Goal: Task Accomplishment & Management: Complete application form

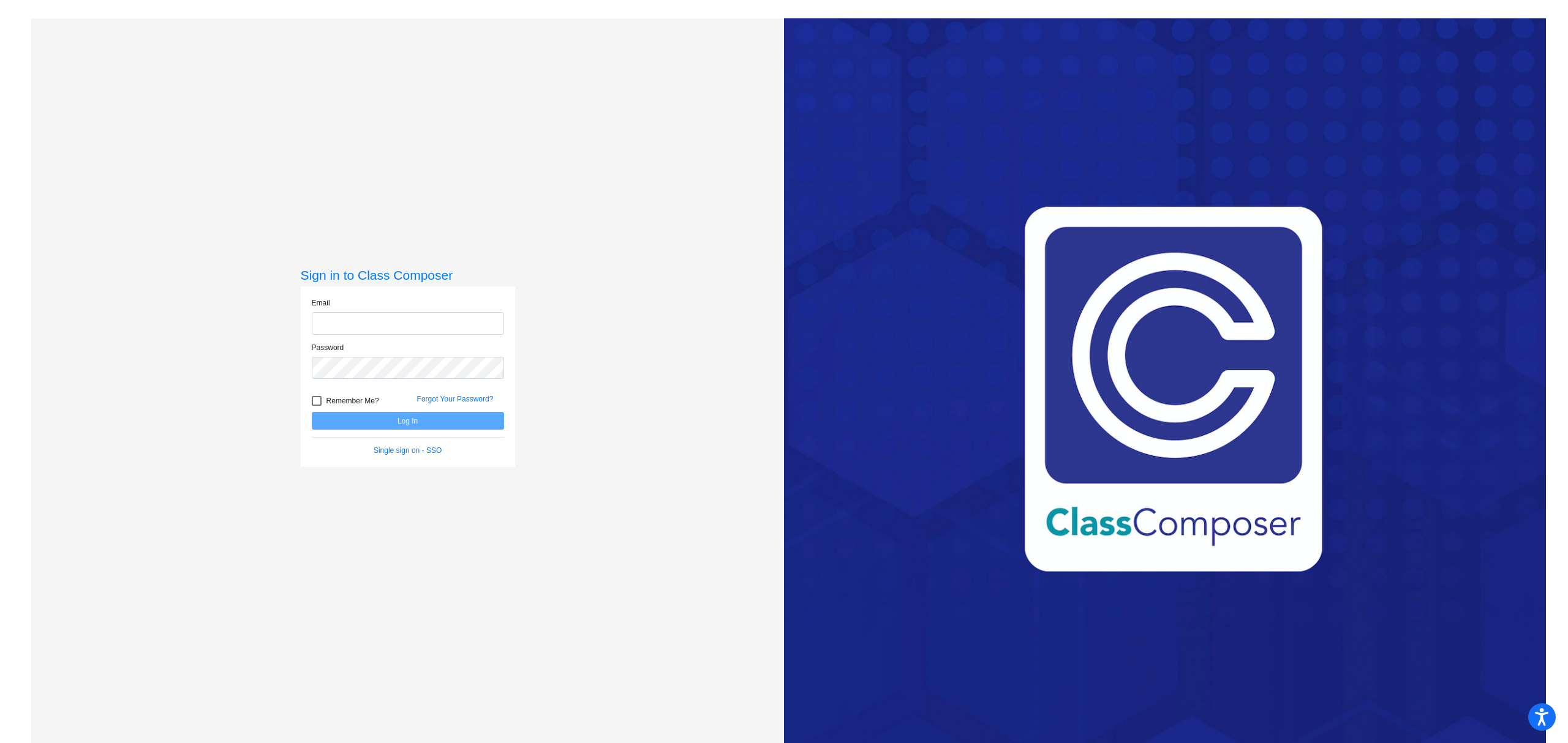
type input "[EMAIL_ADDRESS][DOMAIN_NAME]"
click at [382, 424] on button "Log In" at bounding box center [407, 420] width 192 height 18
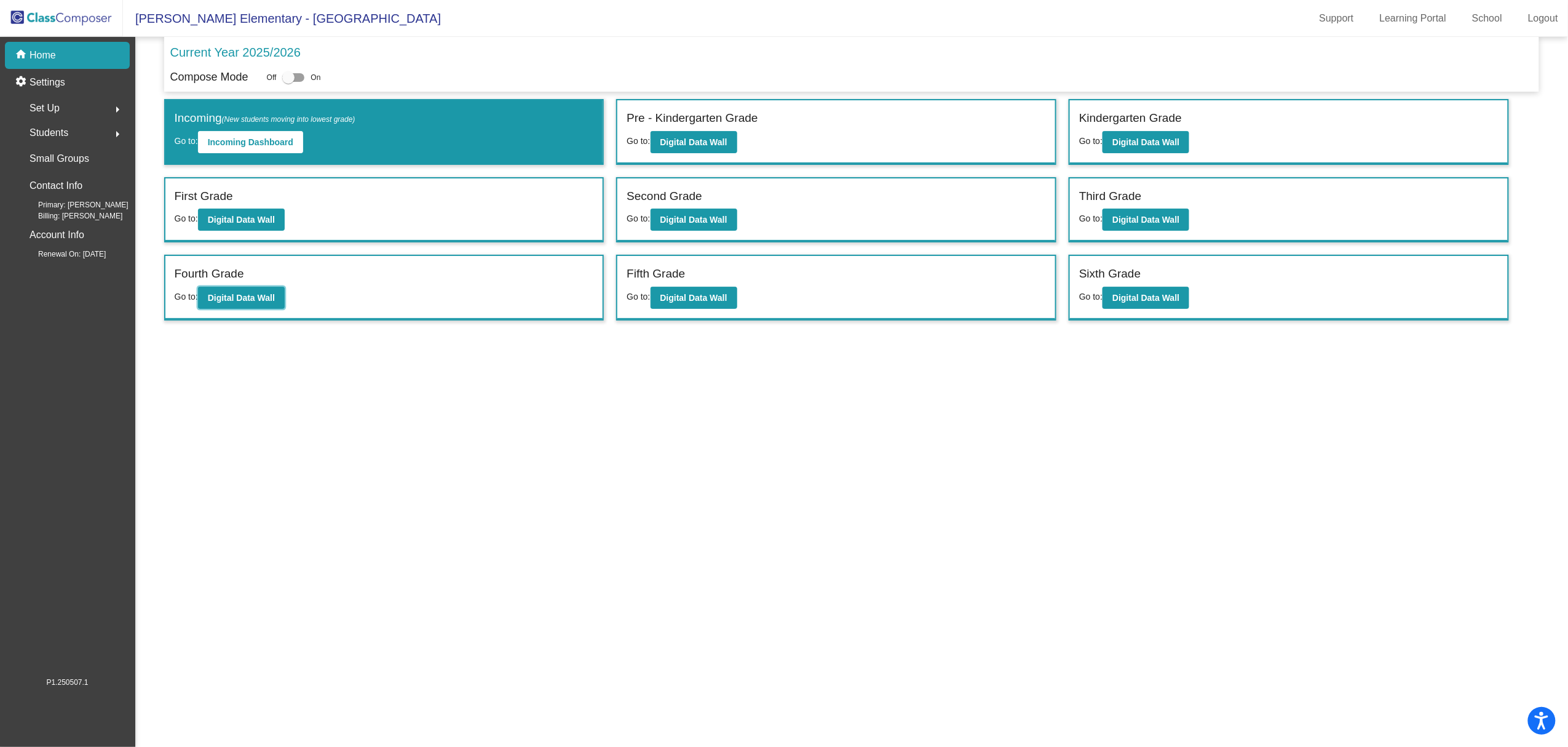
click at [252, 301] on button "Digital Data Wall" at bounding box center [241, 298] width 86 height 22
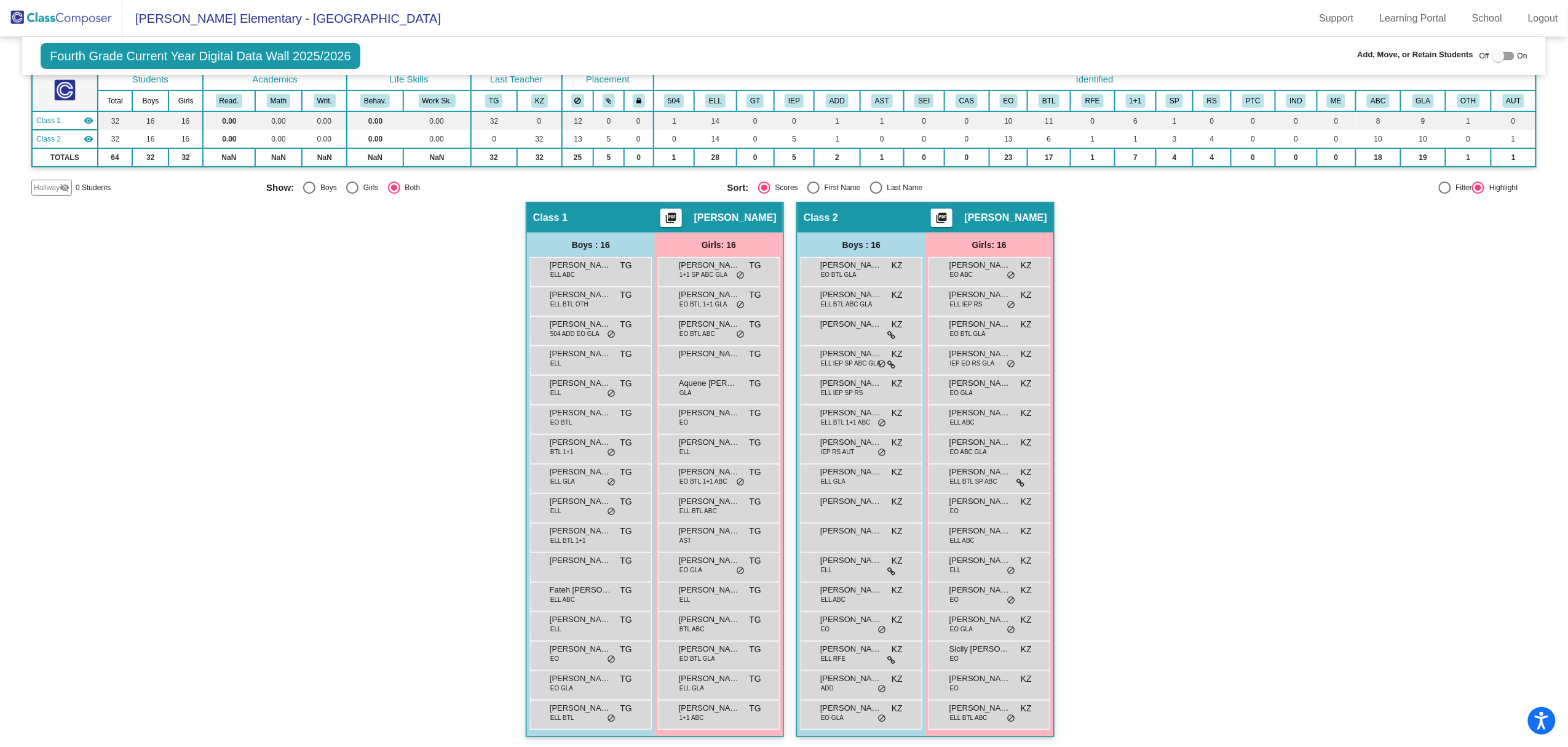
scroll to position [1, 0]
click at [594, 717] on div "[PERSON_NAME] ELL BTL TG lock do_not_disturb_alt" at bounding box center [589, 713] width 117 height 25
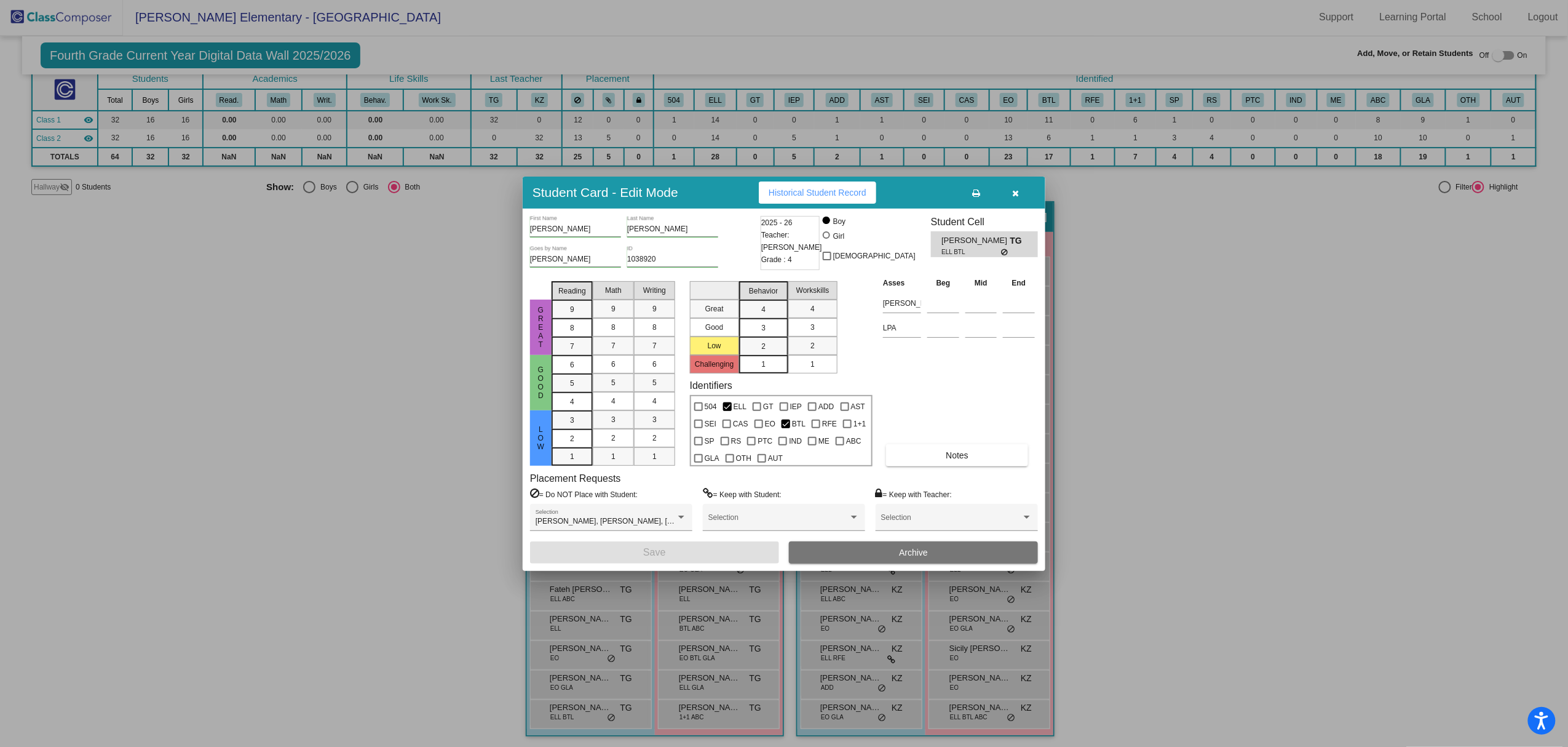
click at [1021, 193] on button "button" at bounding box center [1015, 192] width 39 height 22
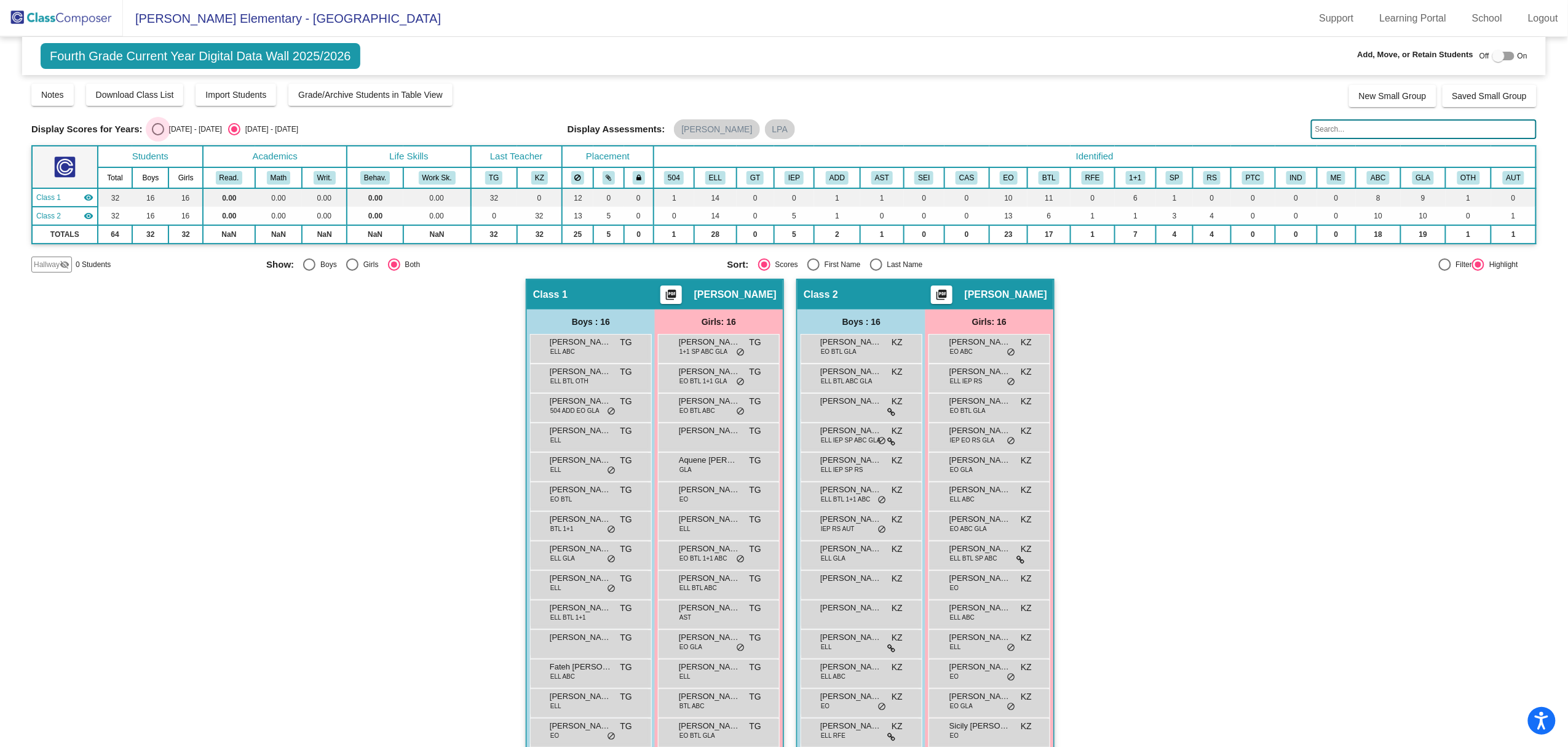
click at [158, 127] on div "Select an option" at bounding box center [157, 129] width 12 height 12
click at [158, 135] on input "[DATE] - [DATE]" at bounding box center [157, 135] width 1 height 1
radio input "true"
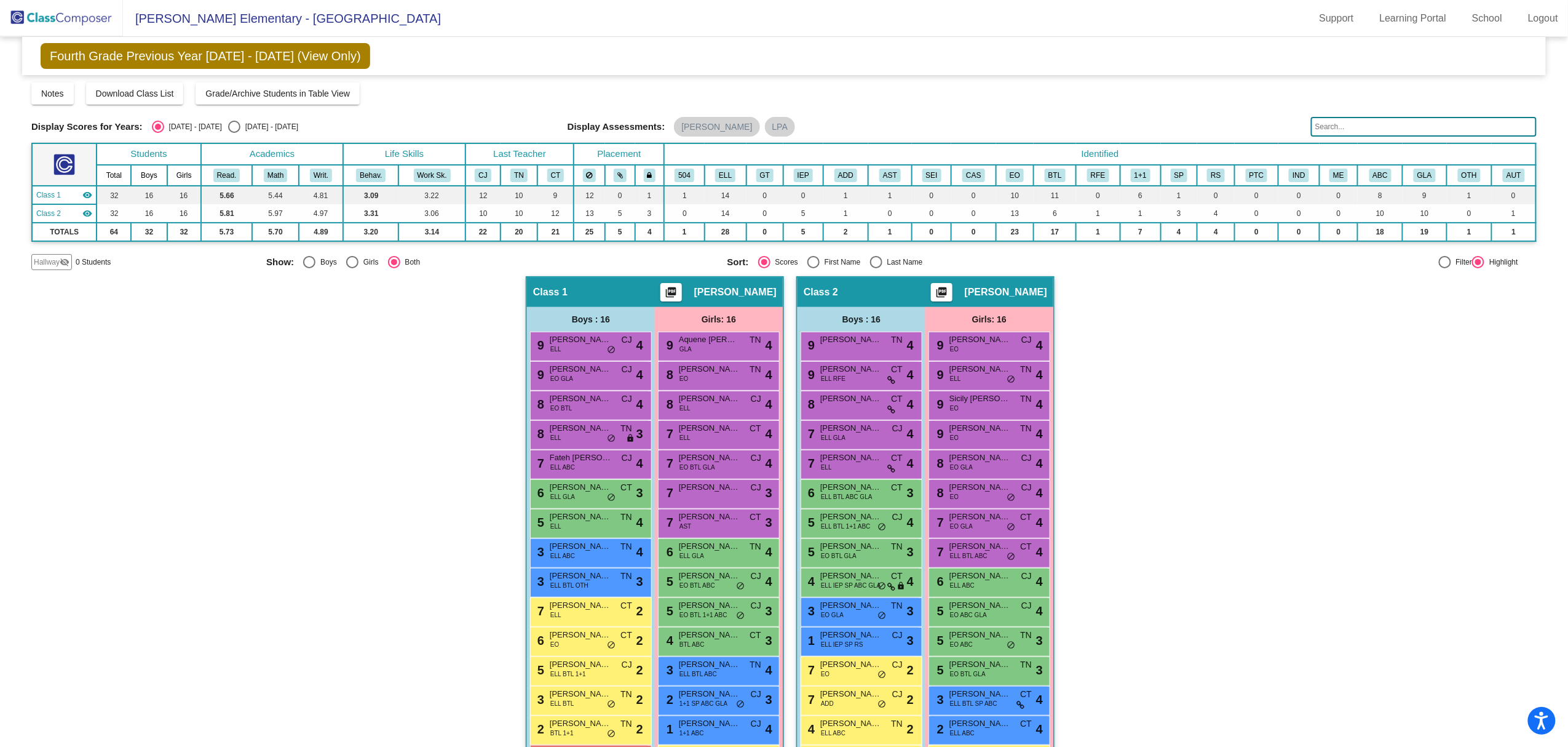
click at [241, 126] on div "[DATE] - [DATE]" at bounding box center [270, 127] width 58 height 12
click at [234, 133] on input "[DATE] - [DATE]" at bounding box center [234, 133] width 1 height 1
radio input "true"
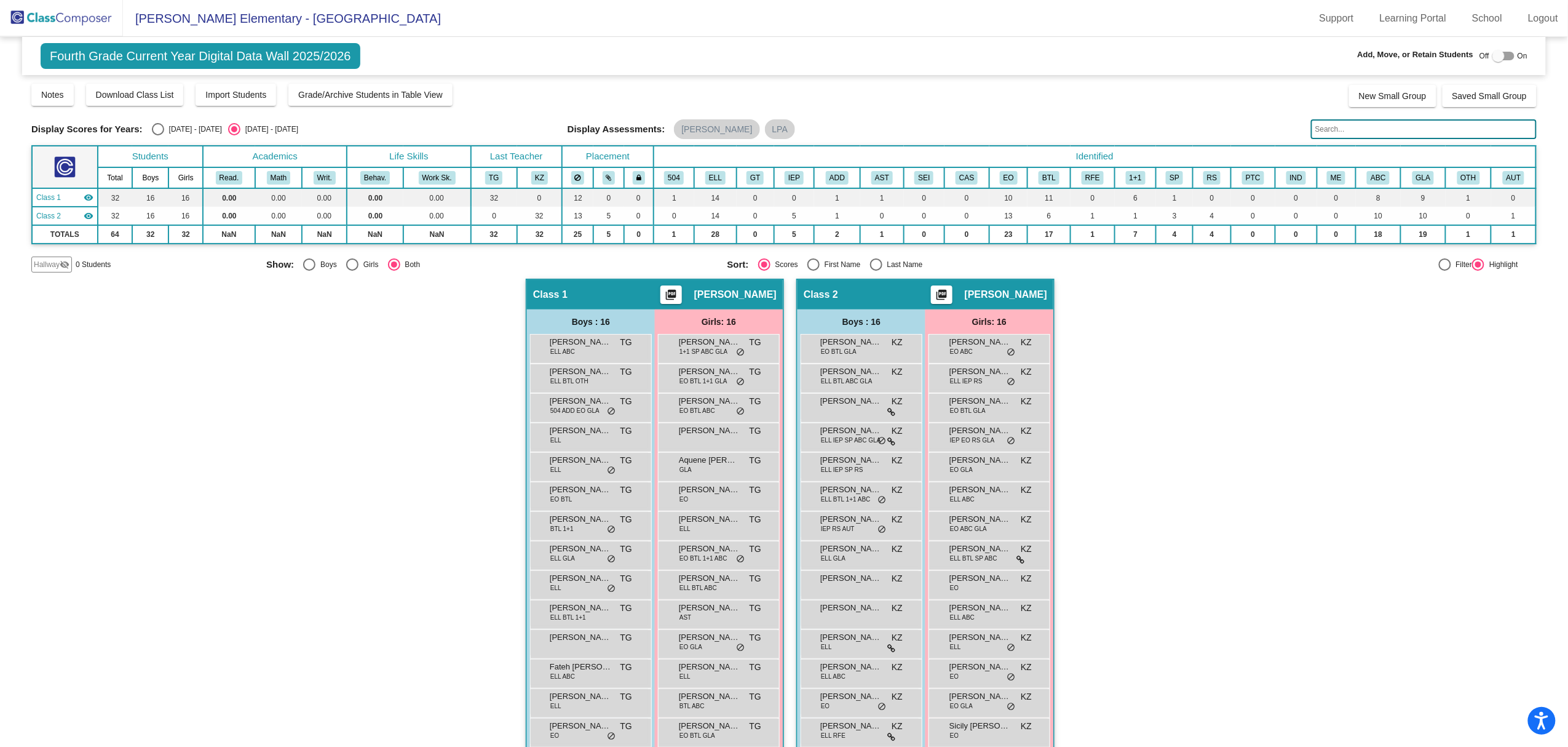
click at [64, 23] on img at bounding box center [61, 18] width 123 height 36
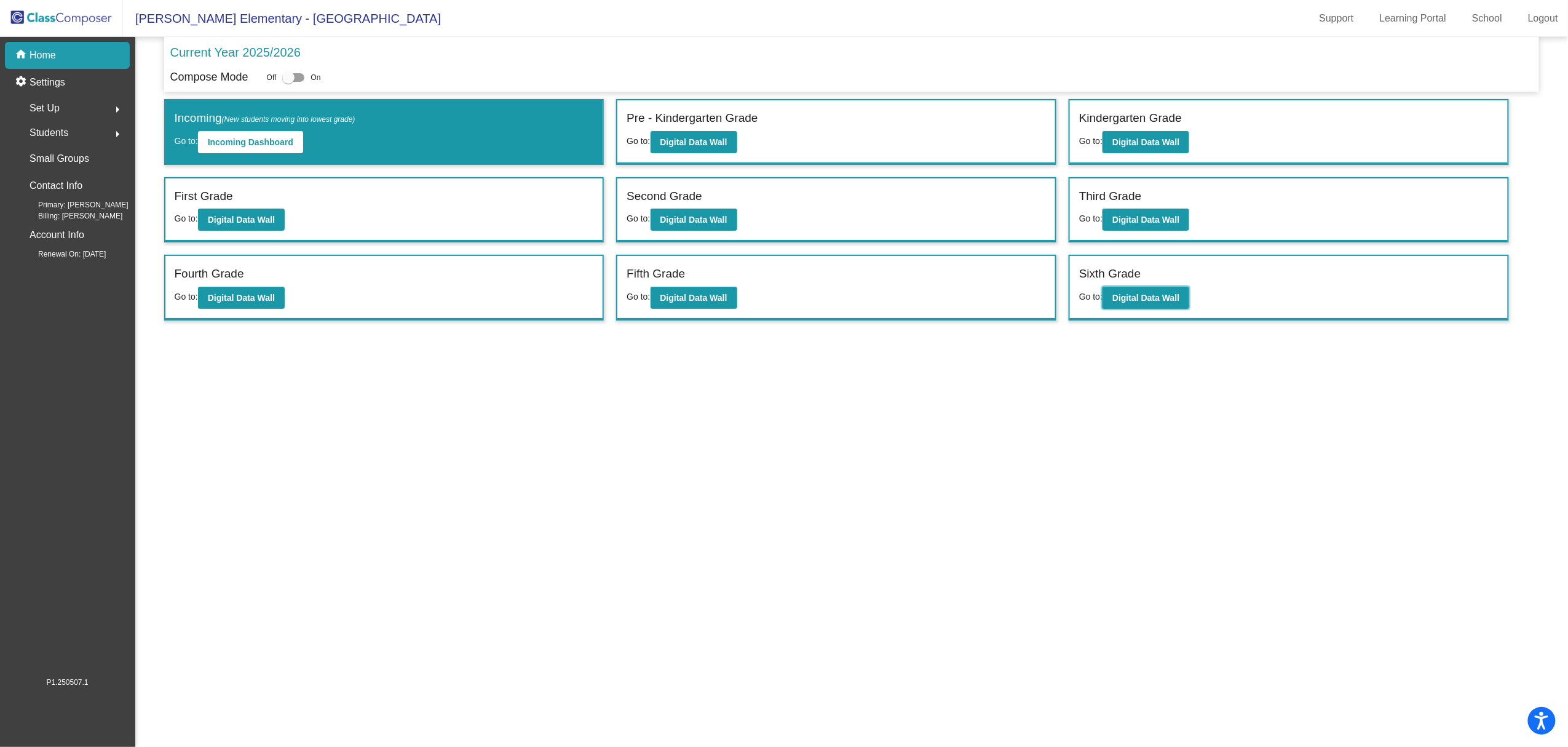
click at [1177, 293] on b "Digital Data Wall" at bounding box center [1146, 298] width 67 height 10
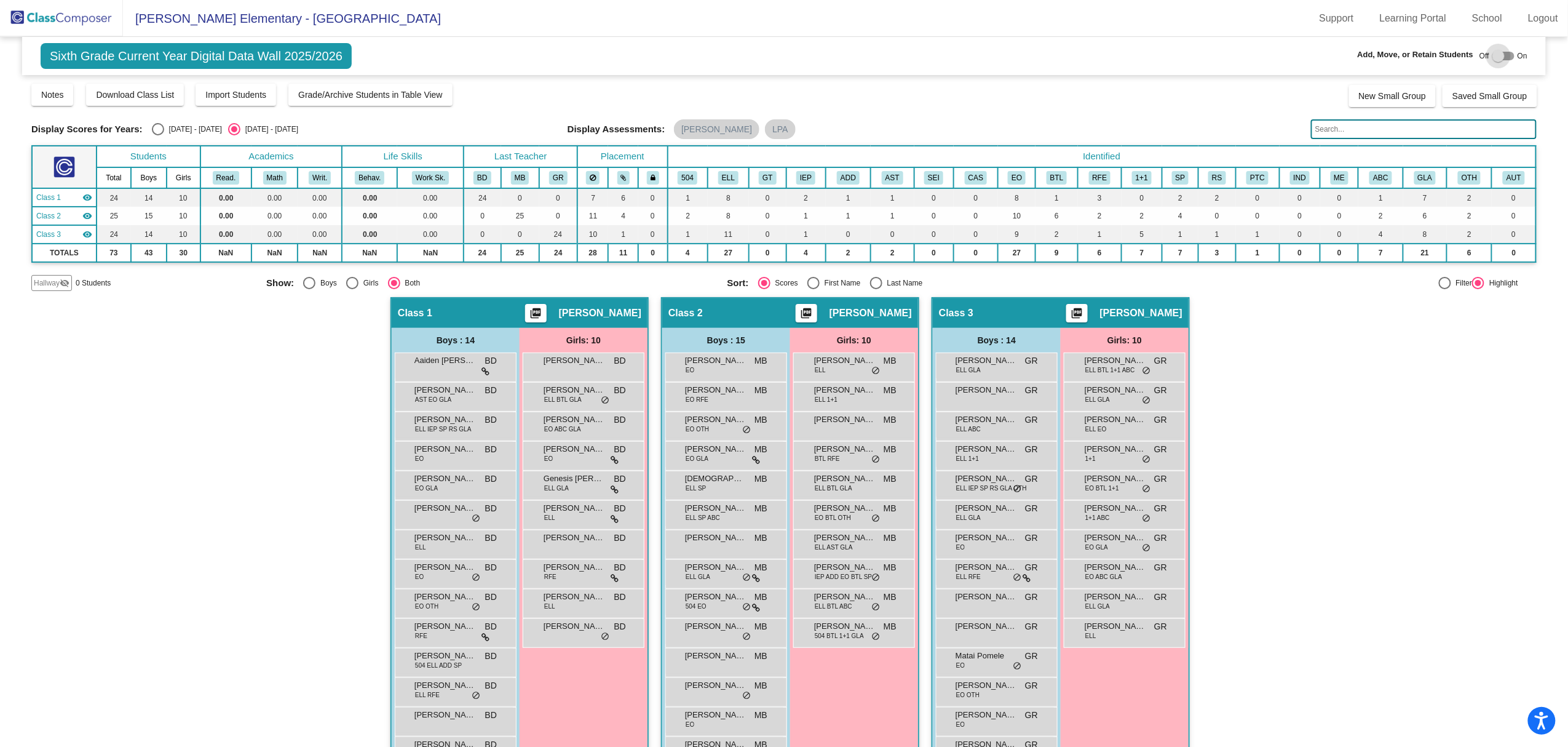
click at [1497, 49] on label at bounding box center [1503, 56] width 22 height 14
checkbox input "true"
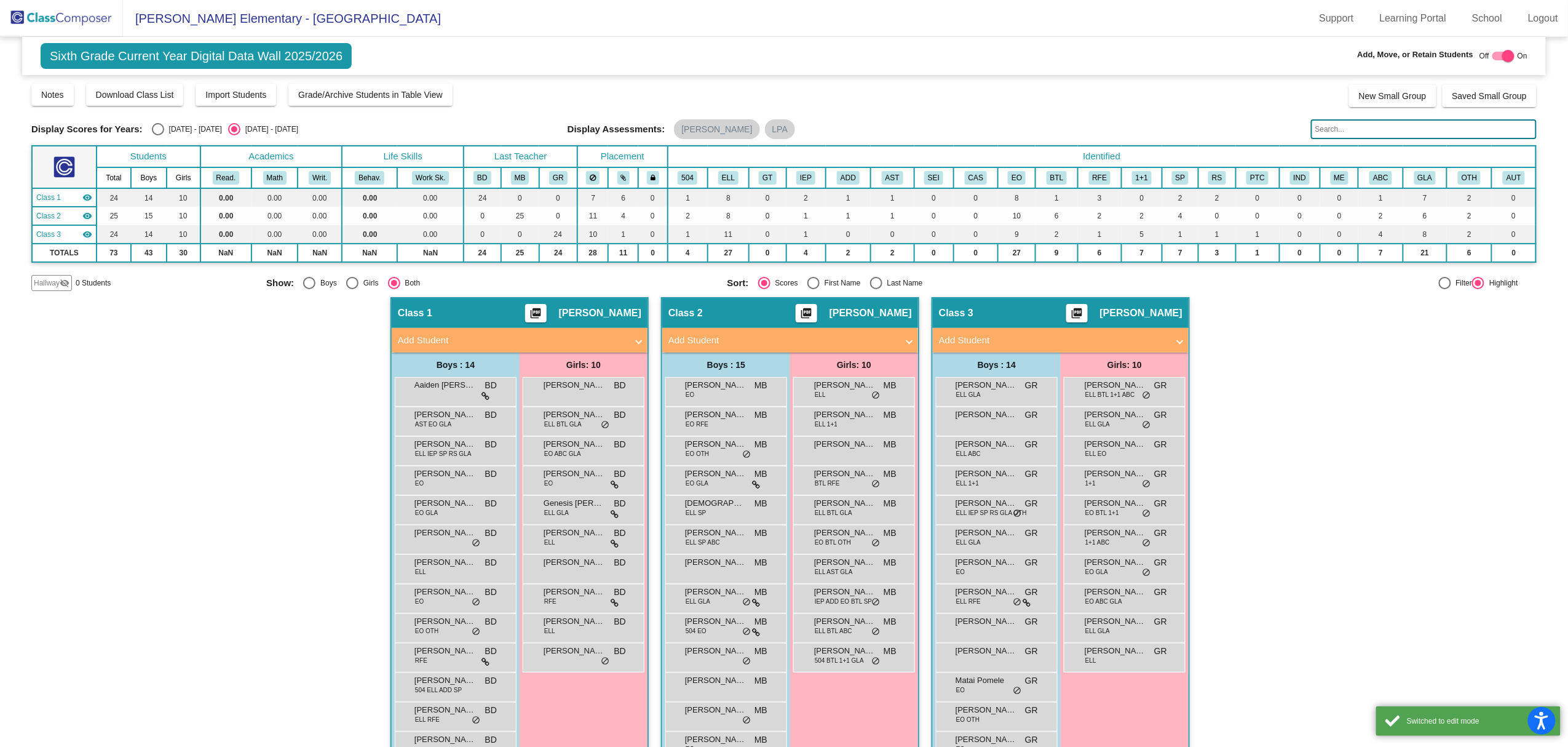
click at [520, 341] on mat-panel-title "Add Student" at bounding box center [512, 340] width 228 height 14
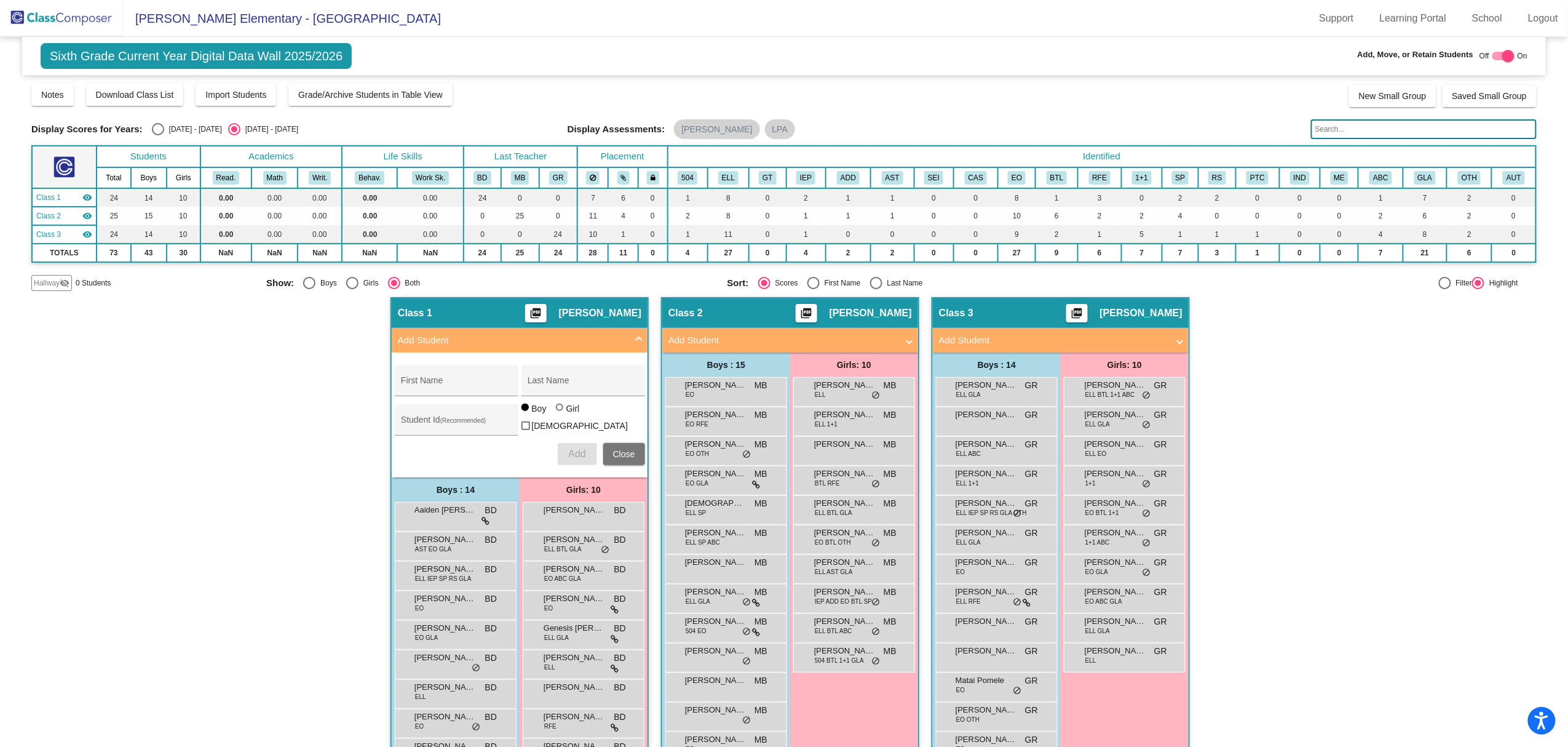
click at [484, 373] on div "First Name" at bounding box center [456, 384] width 110 height 25
type input "Anvi"
type input "Aditi"
click at [478, 410] on div "Student Id (Recommended)" at bounding box center [456, 422] width 110 height 25
type input "1033527"
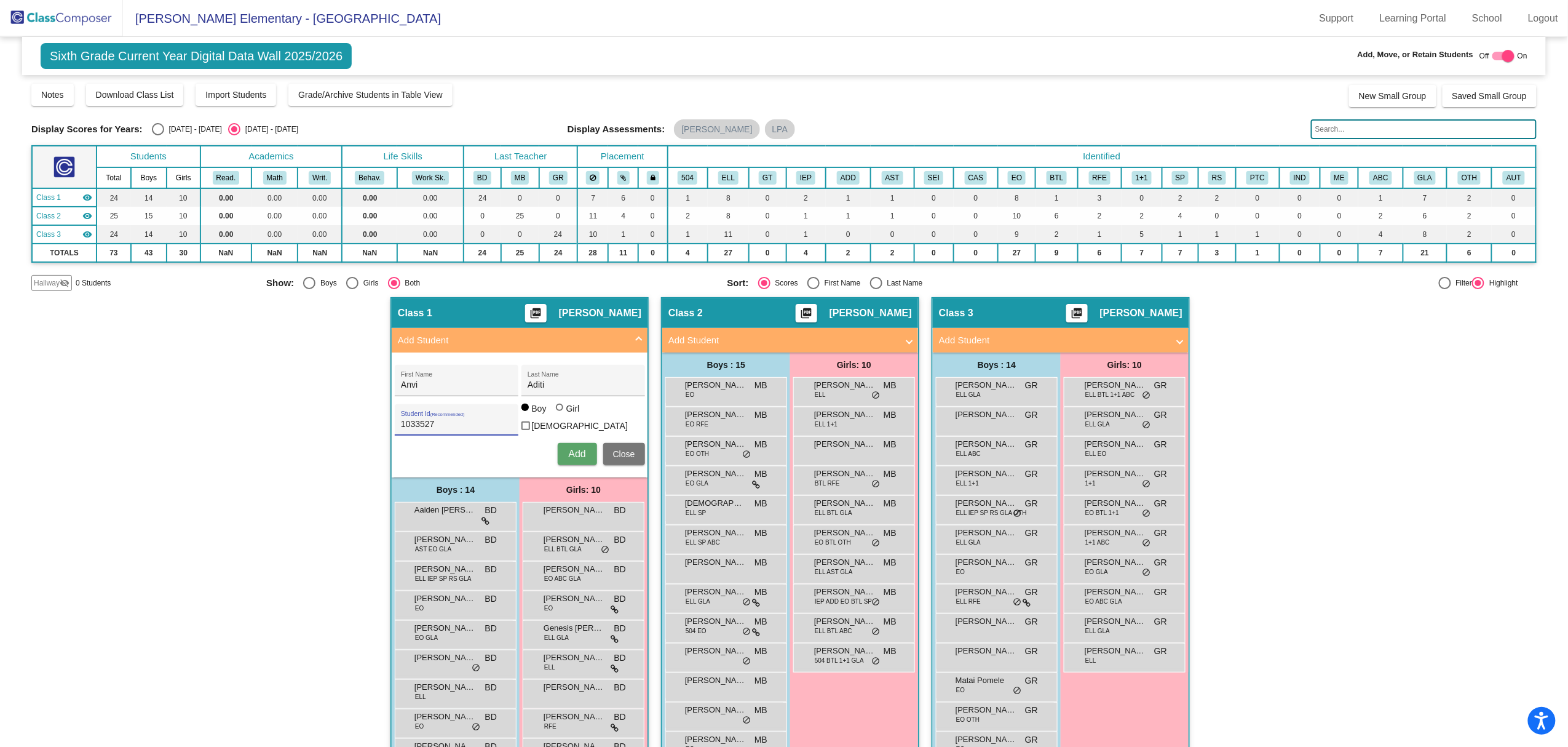
click at [552, 415] on mat-radio-group "Boy Girl" at bounding box center [552, 410] width 61 height 10
click at [566, 414] on div "Girl" at bounding box center [573, 408] width 14 height 12
click at [561, 414] on input "Girl" at bounding box center [560, 414] width 1 height 1
radio input "true"
click at [568, 451] on span "Add" at bounding box center [577, 453] width 17 height 11
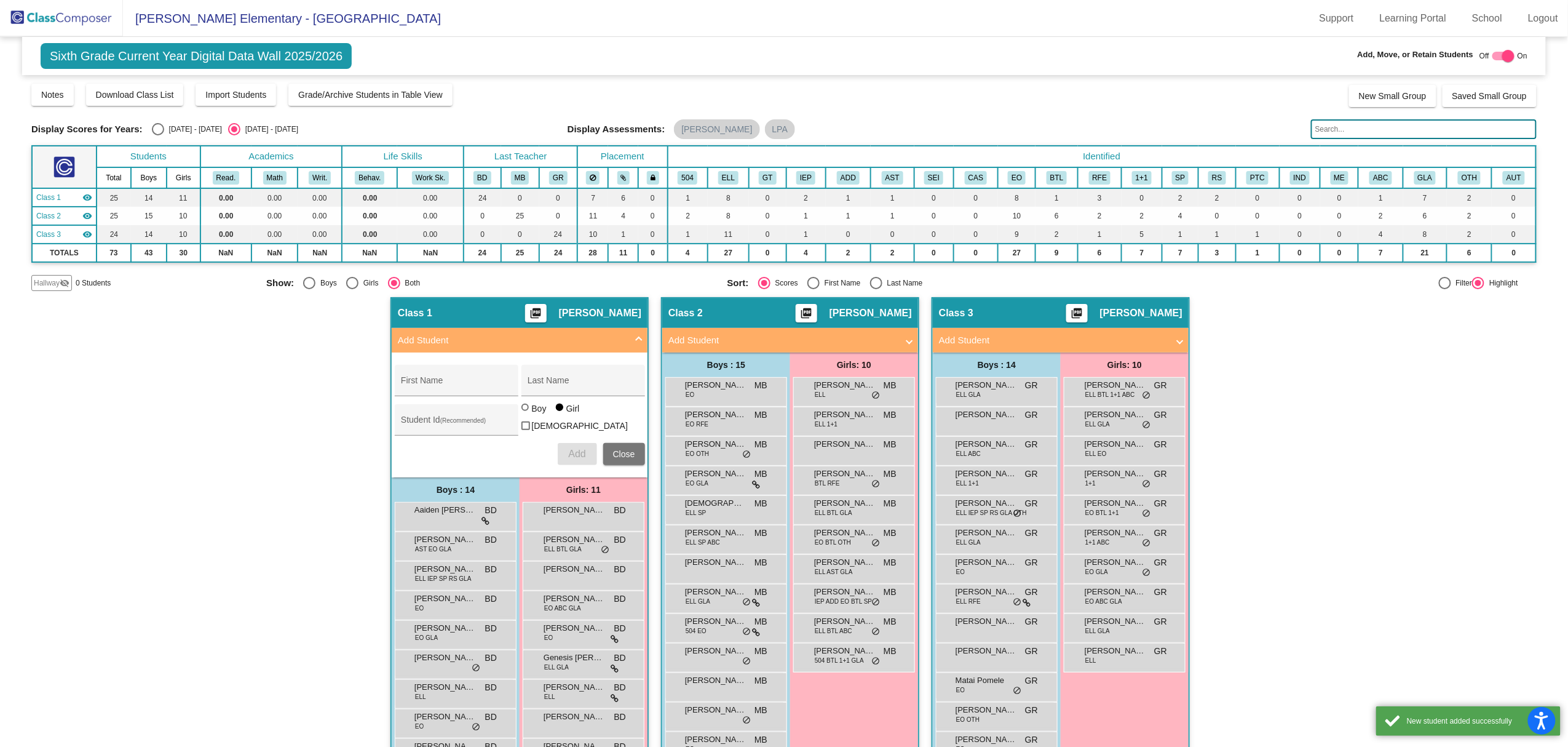
click at [249, 428] on div "Hallway - Hallway Class picture_as_pdf Add Student First Name Last Name Student…" at bounding box center [784, 616] width 1506 height 639
click at [975, 342] on mat-panel-title "Add Student" at bounding box center [1054, 340] width 228 height 14
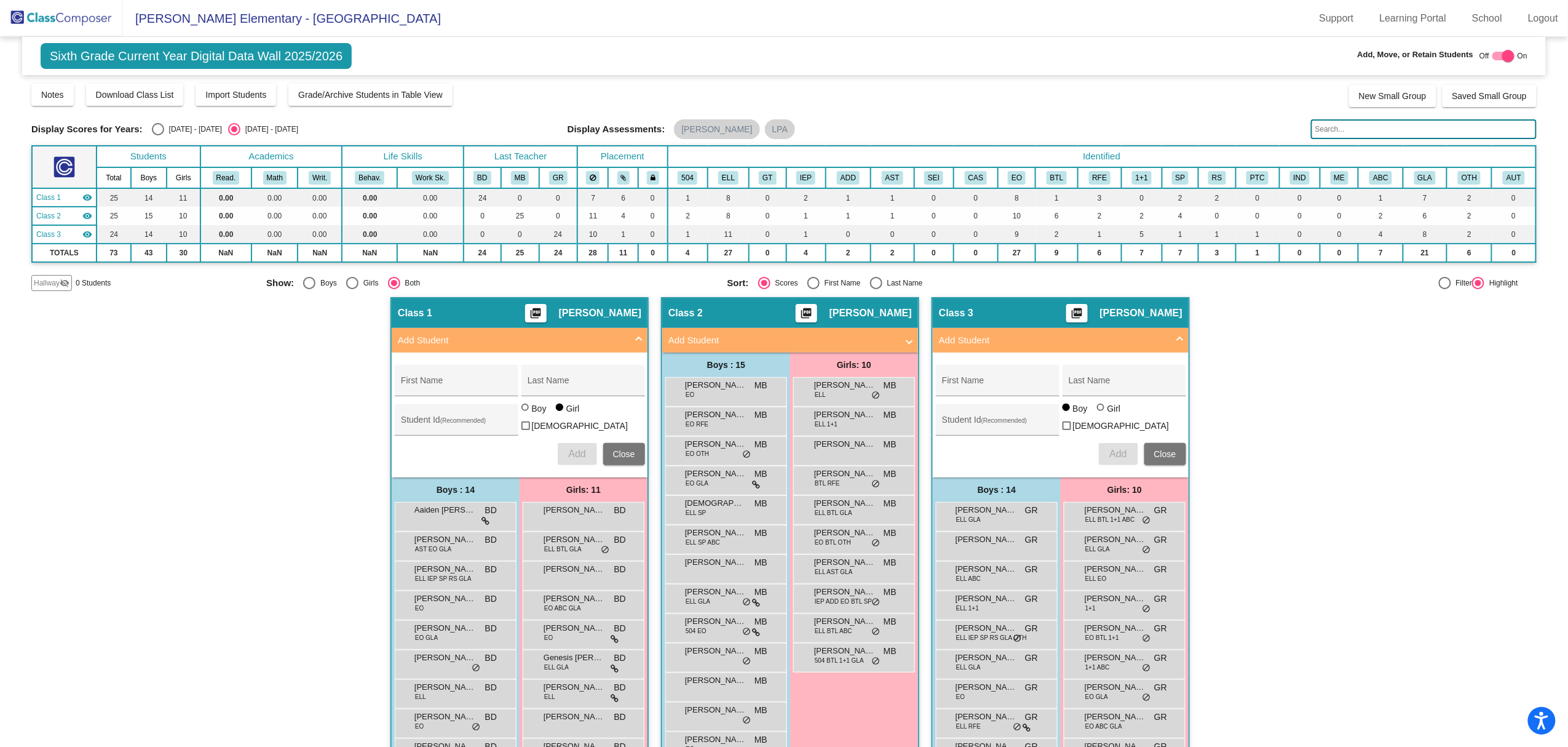
click at [986, 377] on div "First Name" at bounding box center [997, 384] width 110 height 25
type input "A"
type input "[PERSON_NAME]"
type input "Hang"
type input "1051982"
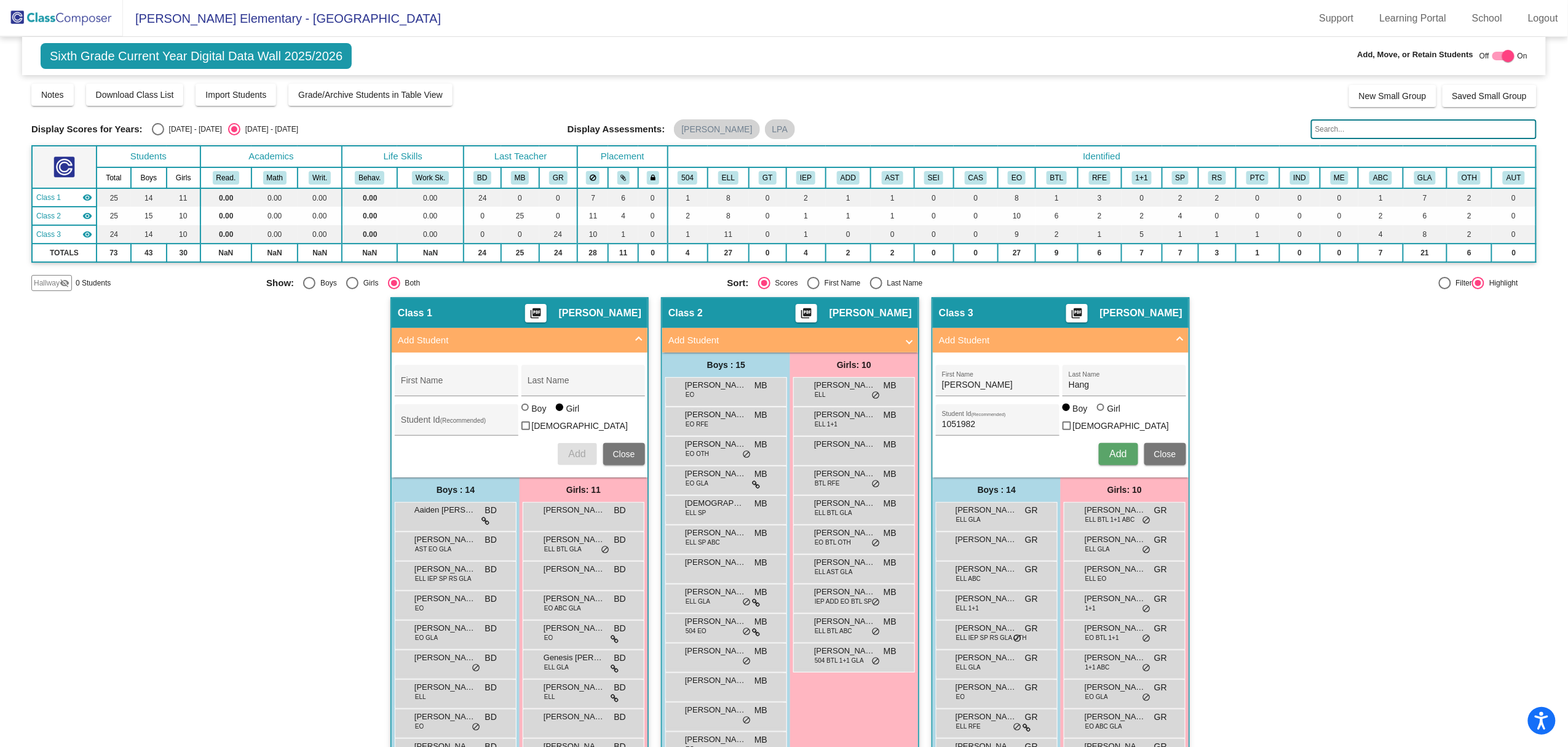
click at [1093, 414] on mat-radio-group "Boy Girl" at bounding box center [1093, 410] width 61 height 10
click at [1100, 411] on div at bounding box center [1101, 407] width 8 height 8
click at [1102, 414] on input "Girl" at bounding box center [1102, 414] width 1 height 1
radio input "true"
click at [1125, 455] on button "Add" at bounding box center [1118, 453] width 39 height 22
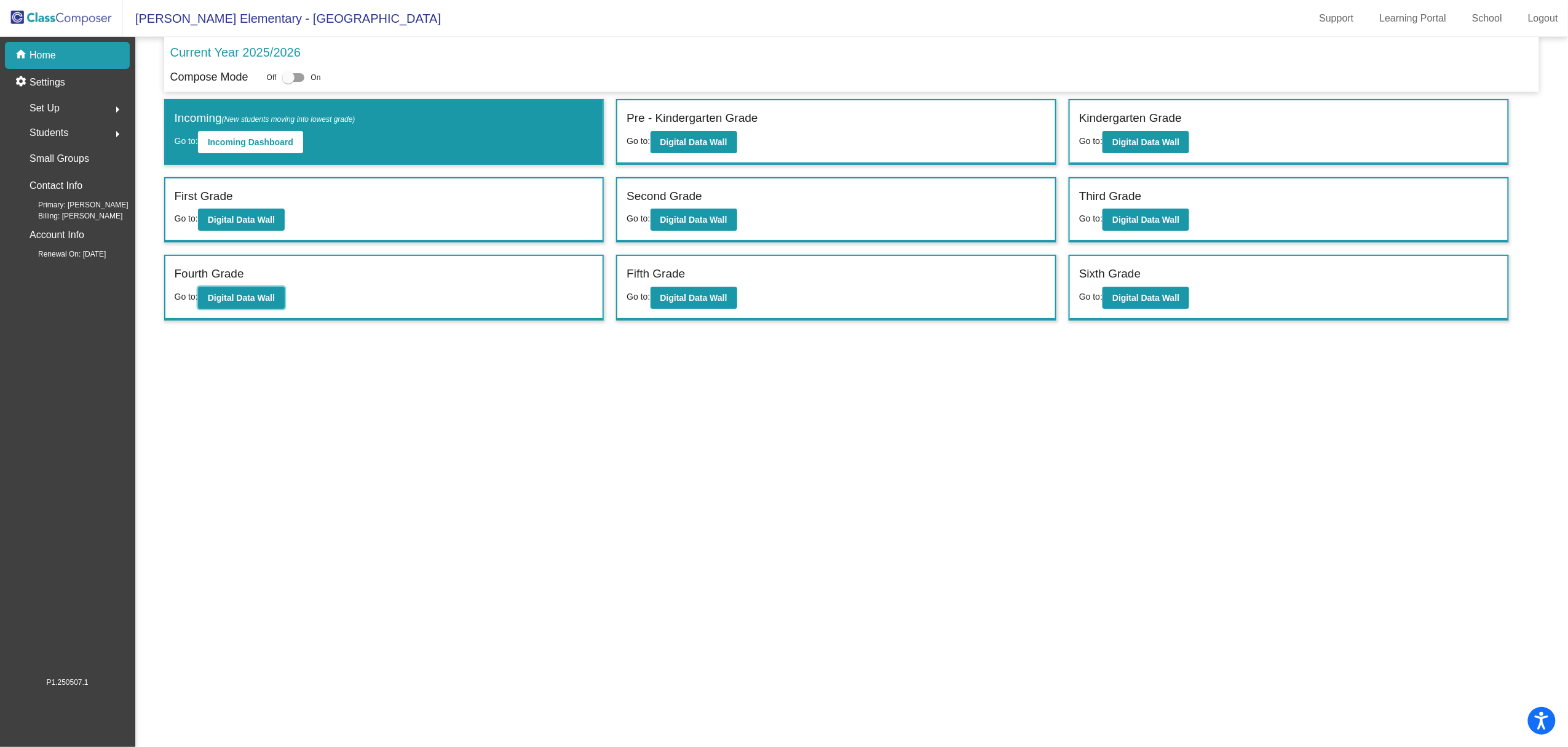
click at [268, 293] on b "Digital Data Wall" at bounding box center [242, 298] width 67 height 10
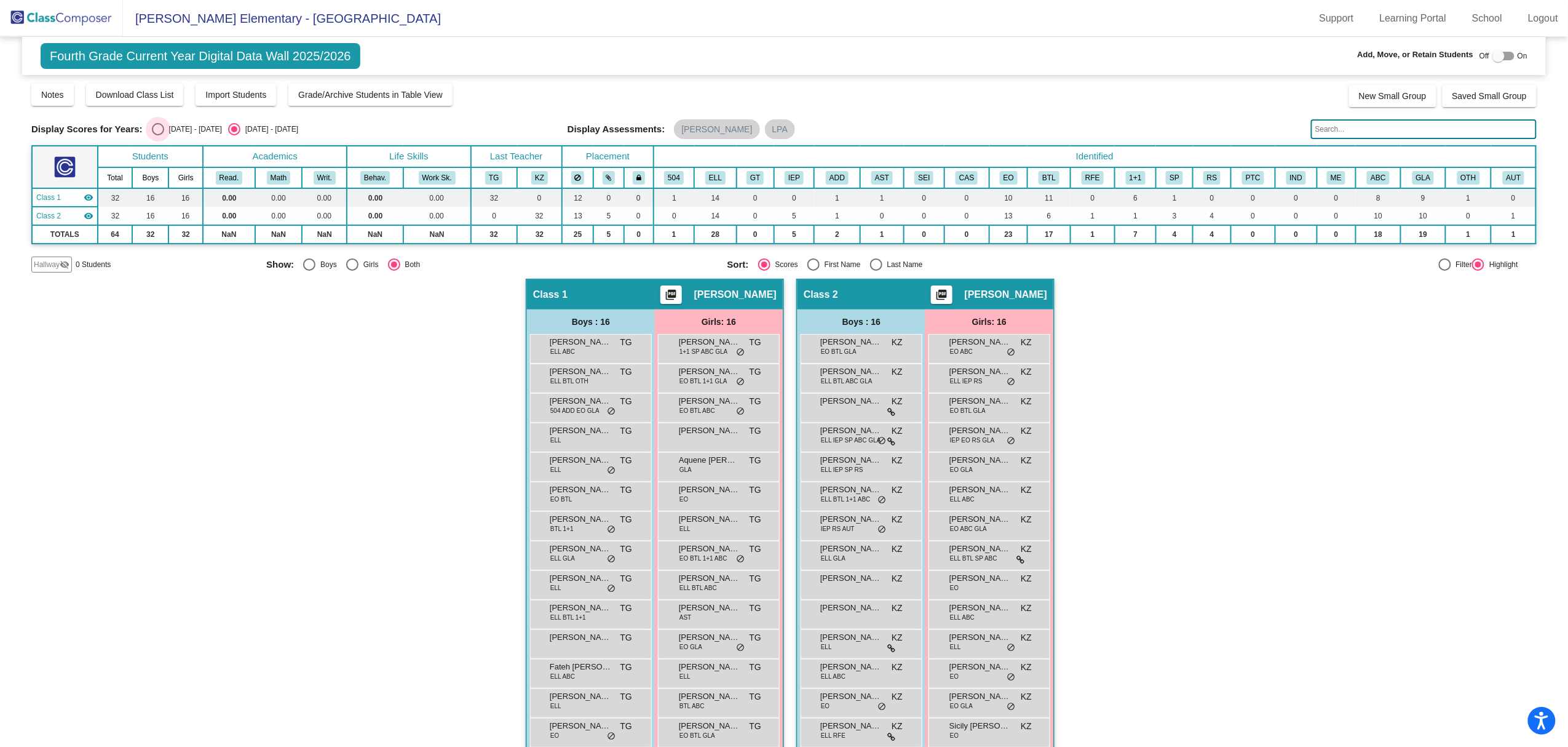
click at [163, 130] on label "[DATE] - [DATE]" at bounding box center [186, 129] width 70 height 12
click at [158, 135] on input "[DATE] - [DATE]" at bounding box center [157, 135] width 1 height 1
radio input "true"
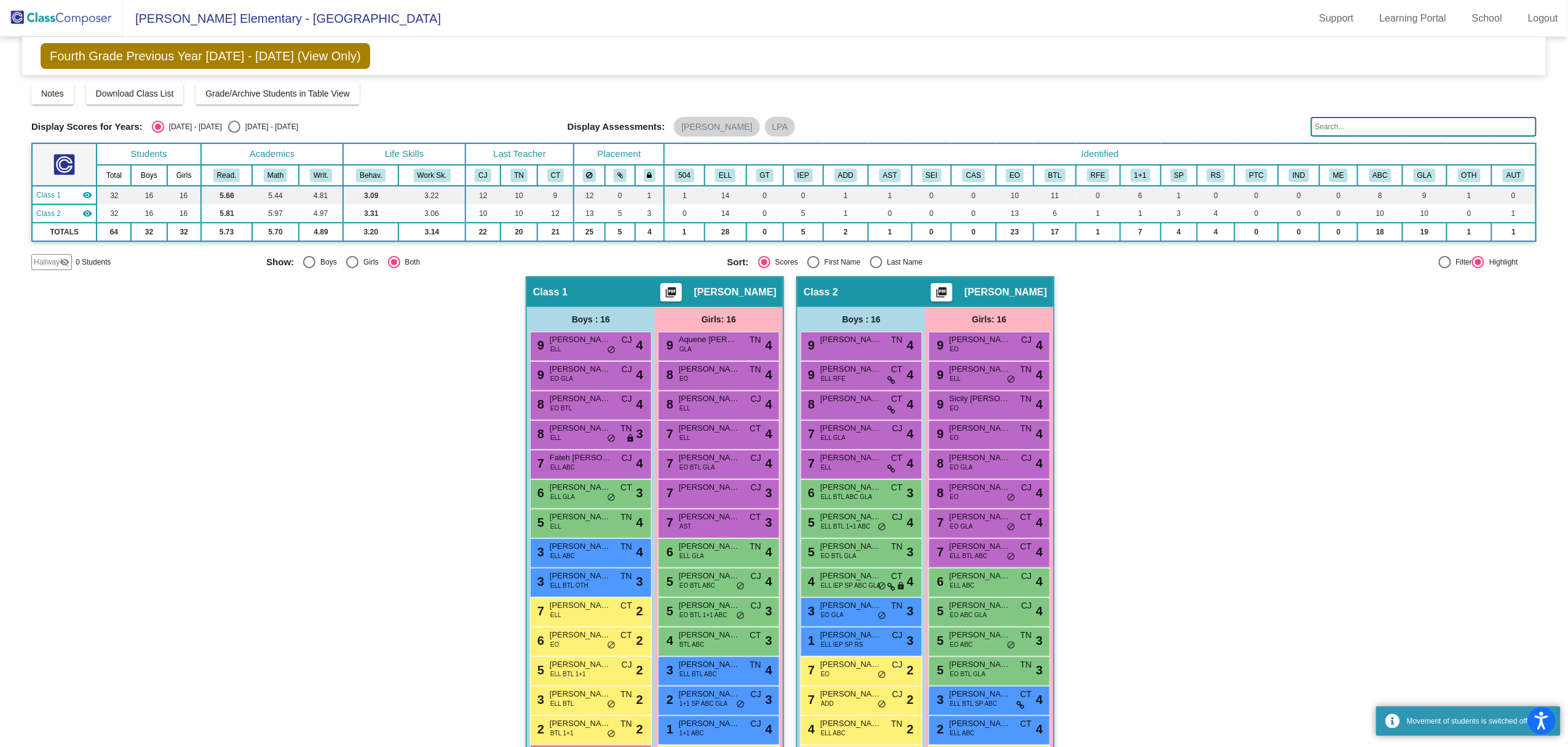
scroll to position [75, 0]
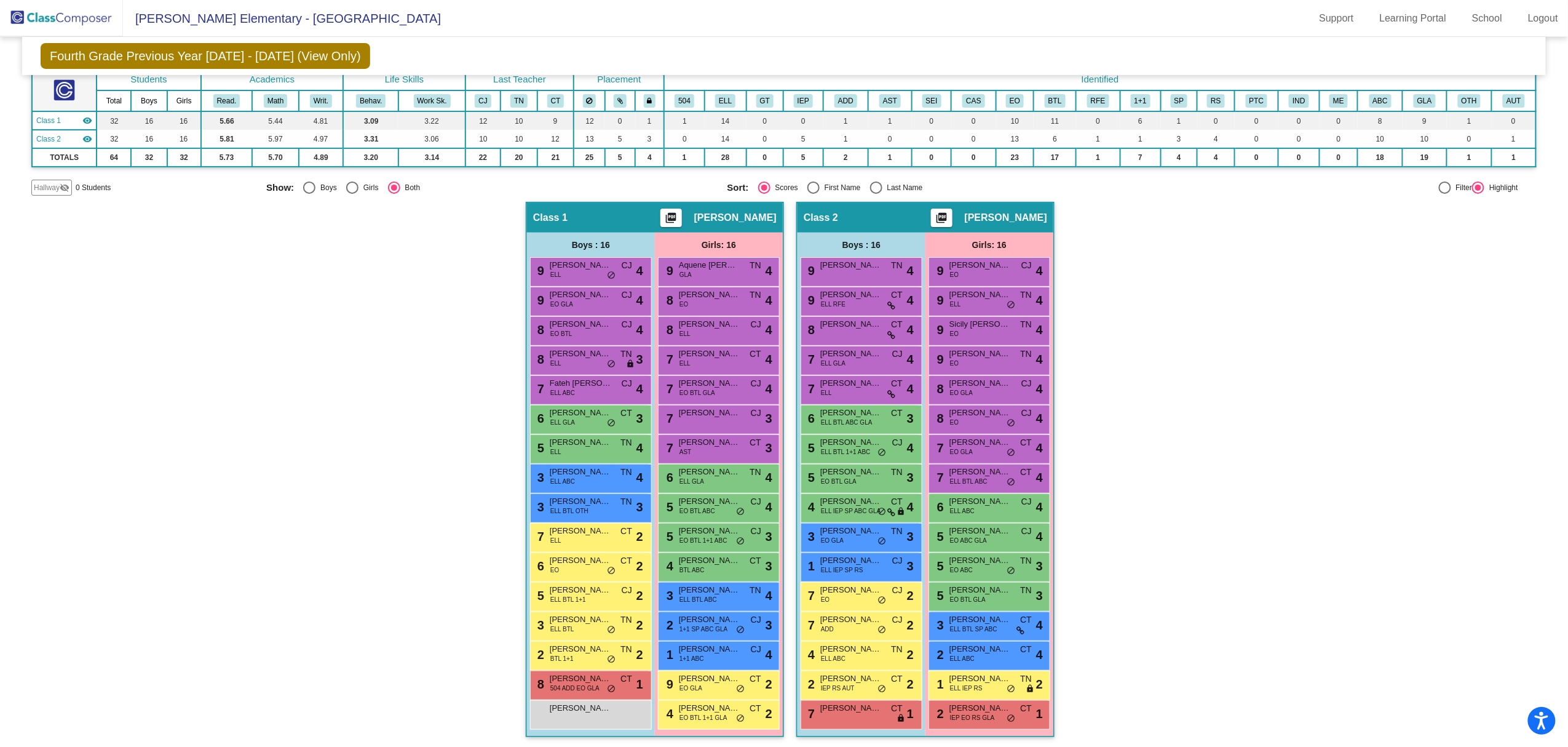
click at [571, 628] on div "3 [PERSON_NAME] ELL BTL TN lock do_not_disturb_alt 2" at bounding box center [589, 625] width 117 height 25
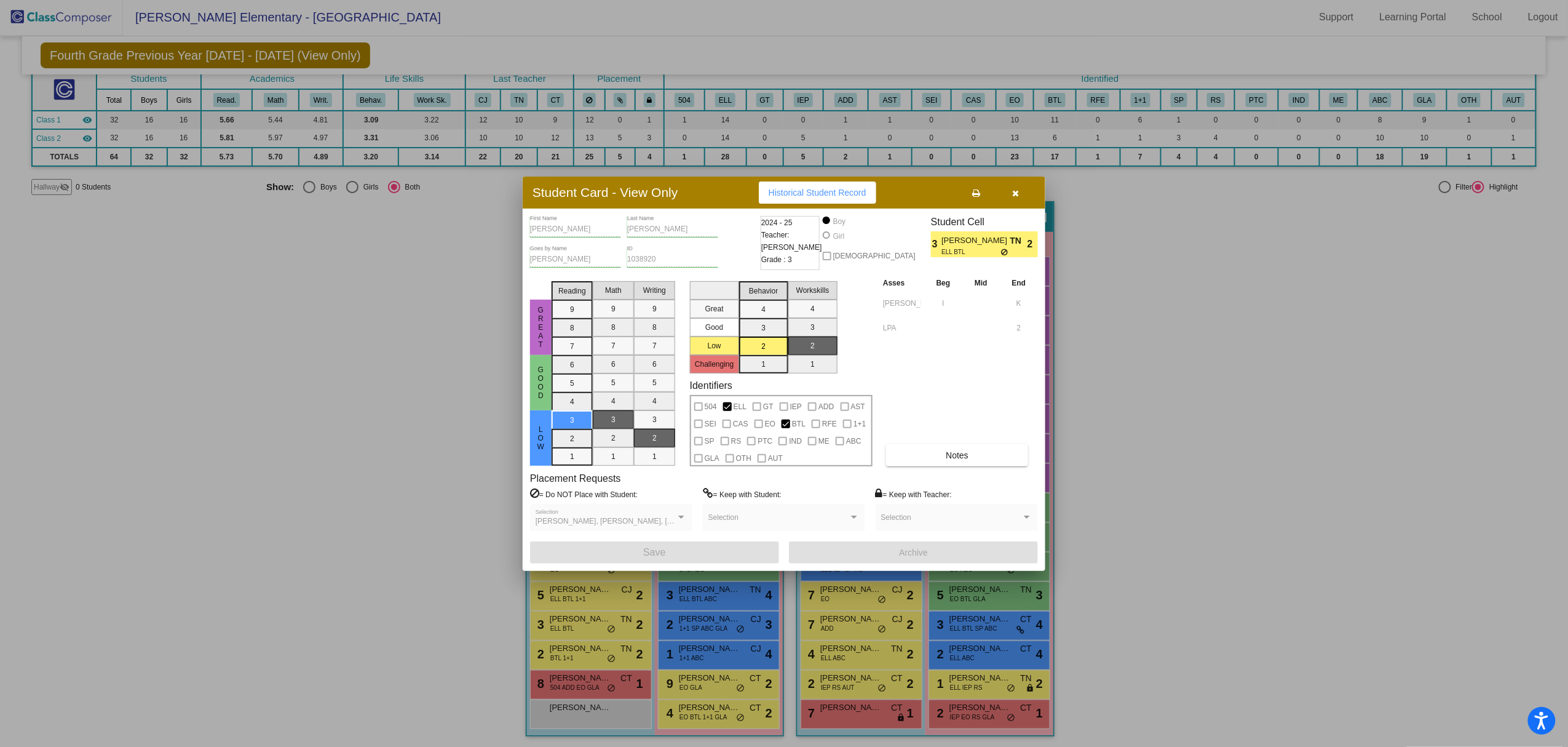
click at [1267, 473] on div at bounding box center [784, 374] width 1568 height 747
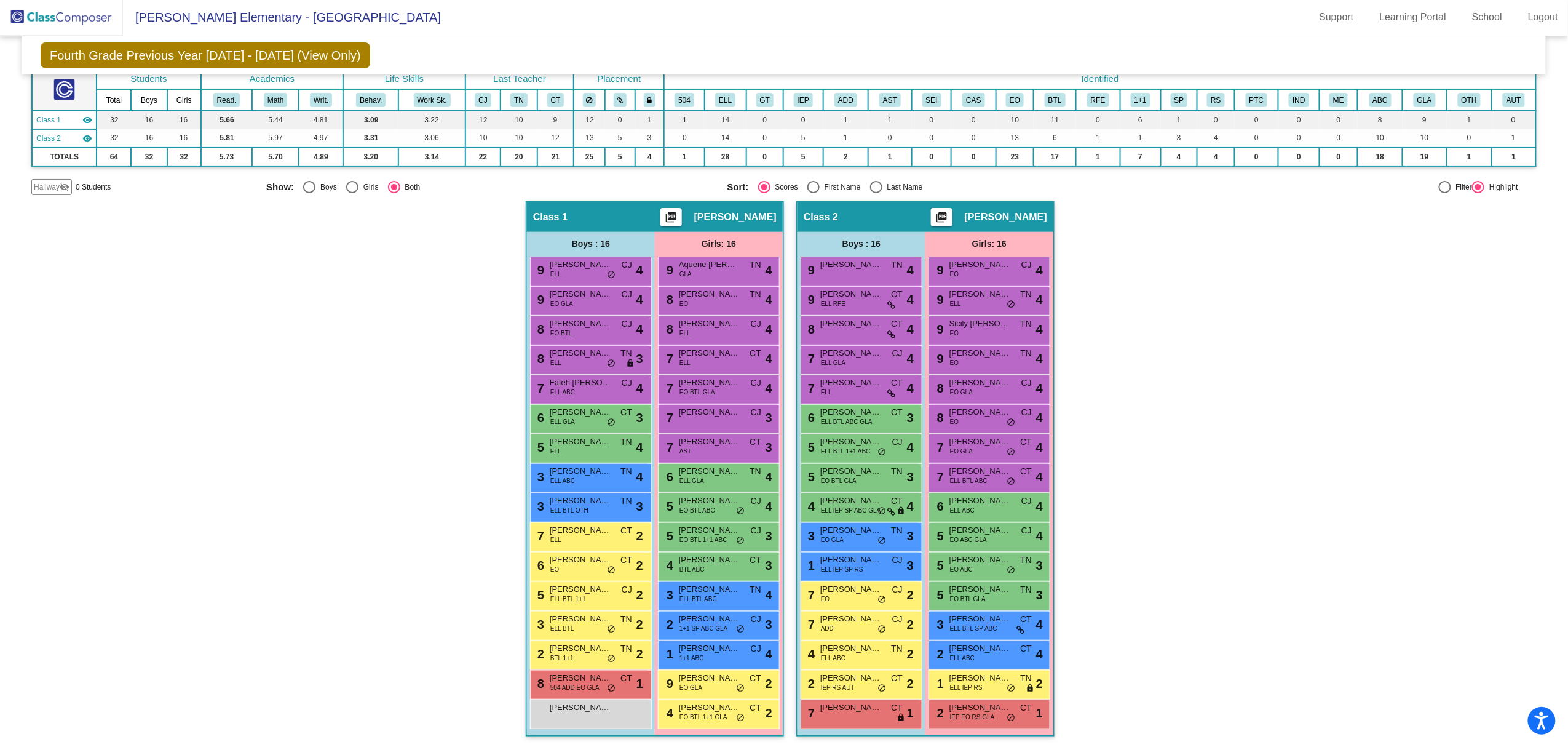
scroll to position [1, 0]
click at [850, 626] on div "7 [PERSON_NAME] ADD CJ lock do_not_disturb_alt 2" at bounding box center [860, 625] width 117 height 25
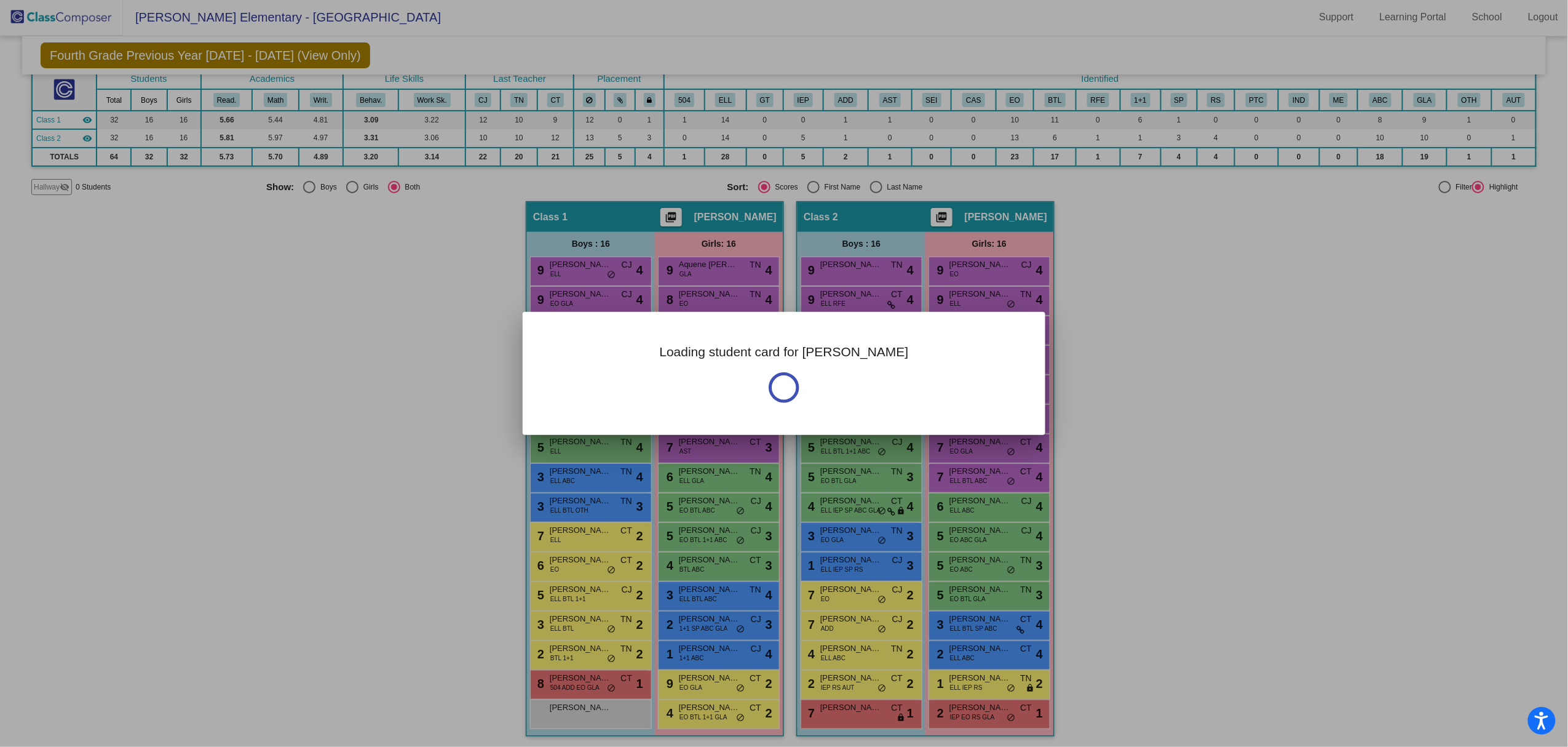
scroll to position [0, 0]
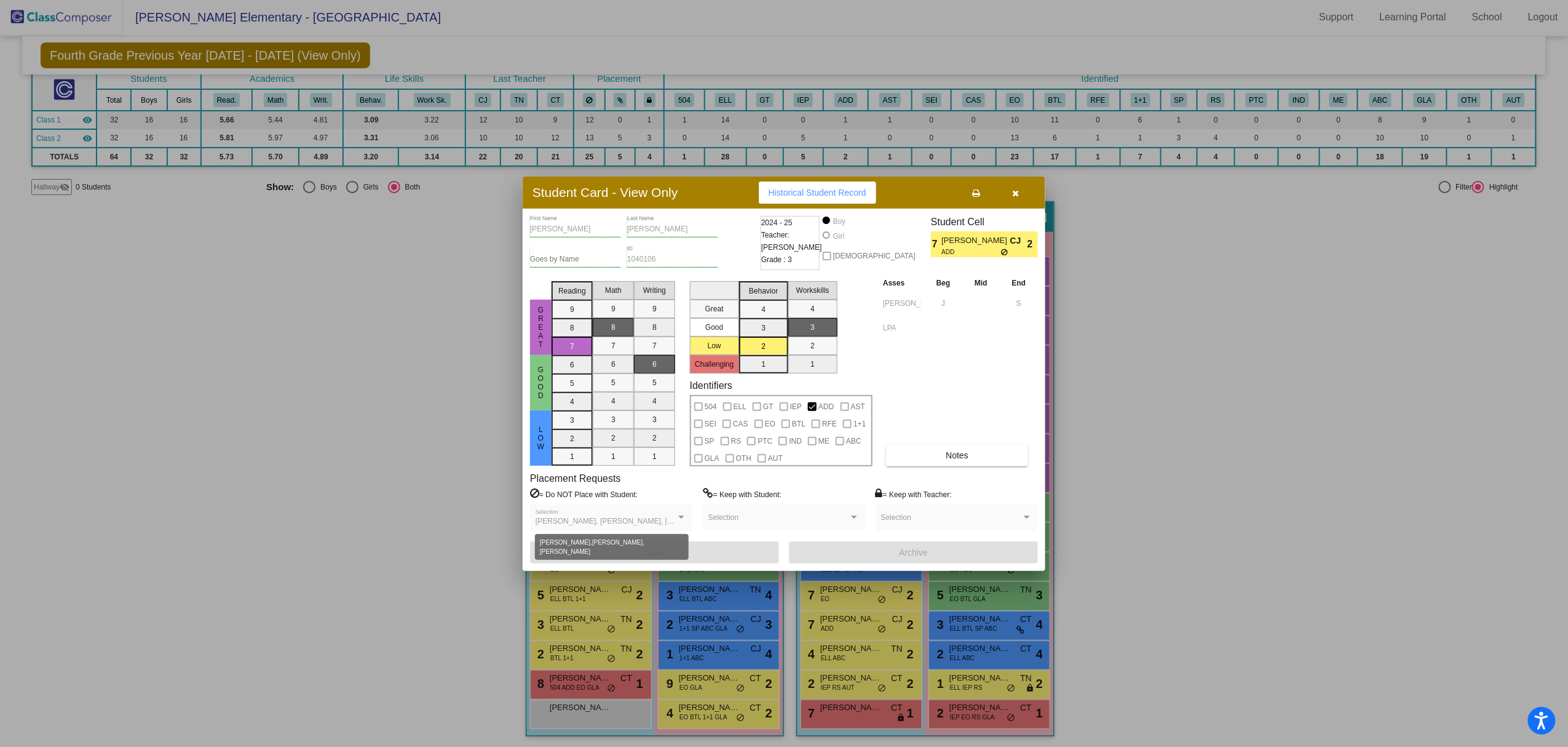
click at [634, 524] on span "[PERSON_NAME], [PERSON_NAME], [PERSON_NAME]" at bounding box center [630, 520] width 190 height 9
click at [1018, 196] on icon "button" at bounding box center [1016, 193] width 7 height 9
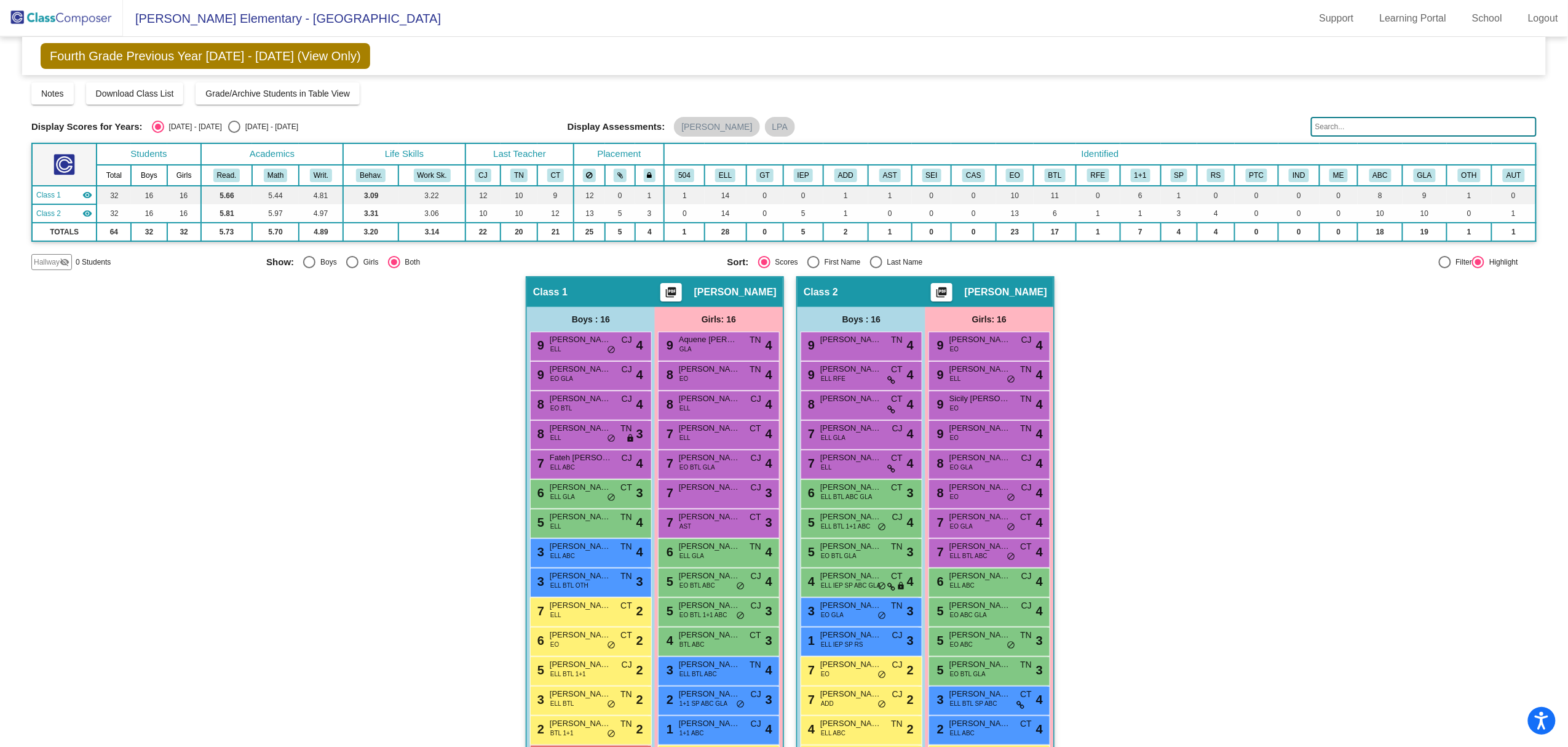
click at [244, 132] on div "[DATE] - [DATE]" at bounding box center [270, 127] width 58 height 12
click at [234, 133] on input "[DATE] - [DATE]" at bounding box center [234, 133] width 1 height 1
radio input "true"
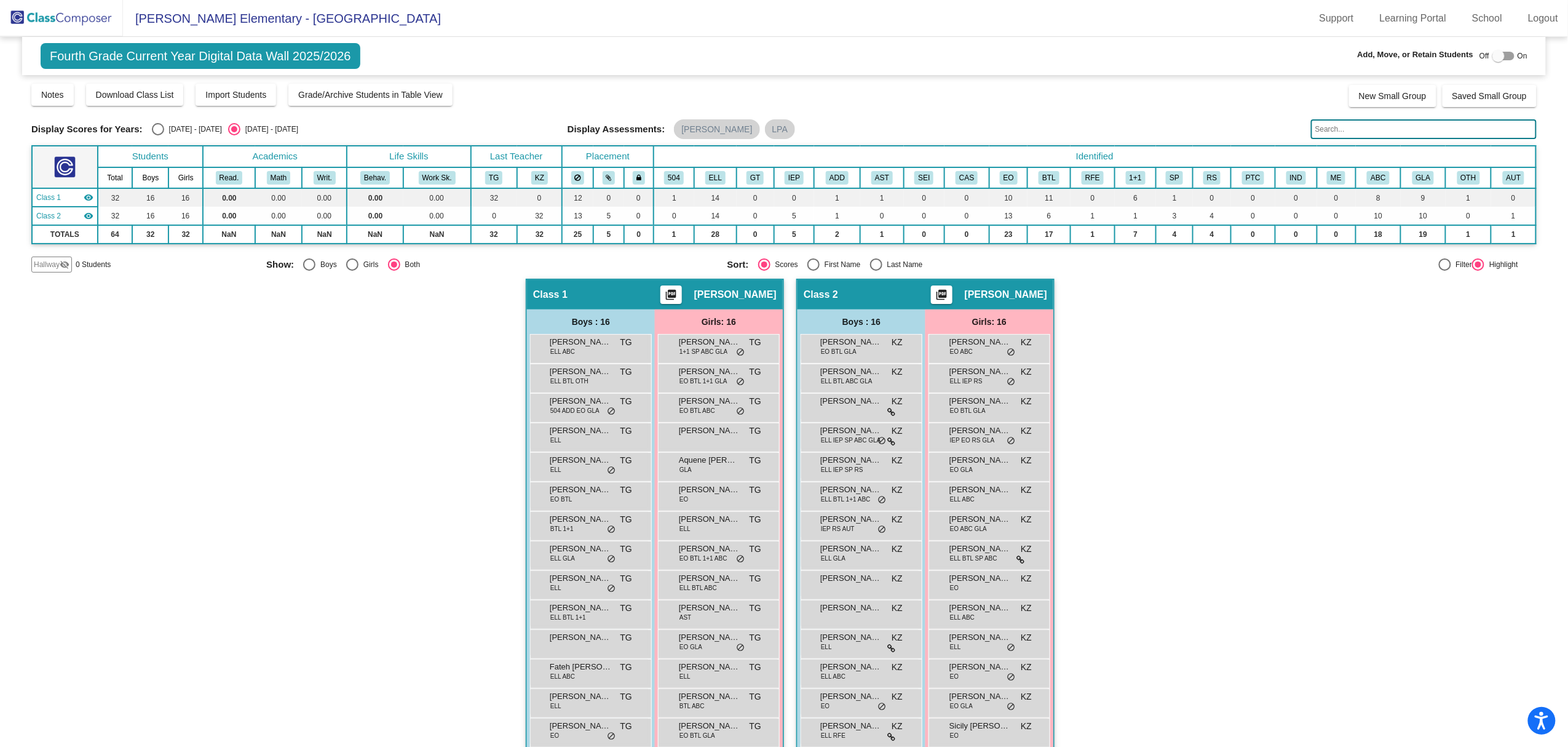
click at [1494, 45] on div "Fourth Grade Current Year Digital Data Wall 2025/2026 Add, Move, or Retain Stud…" at bounding box center [784, 56] width 1524 height 38
click at [1501, 50] on label at bounding box center [1503, 56] width 22 height 14
checkbox input "true"
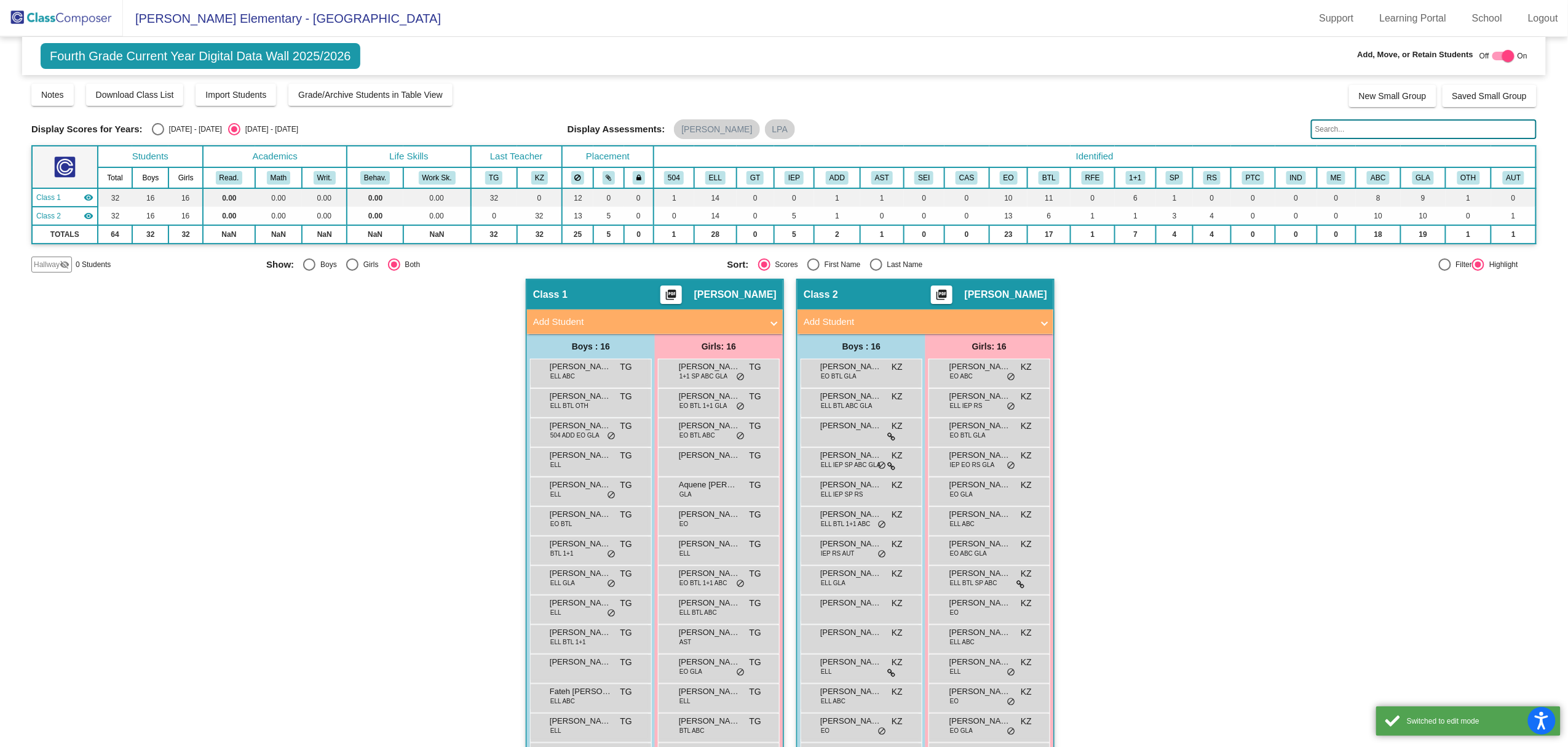
click at [920, 313] on mat-expansion-panel-header "Add Student" at bounding box center [925, 322] width 256 height 25
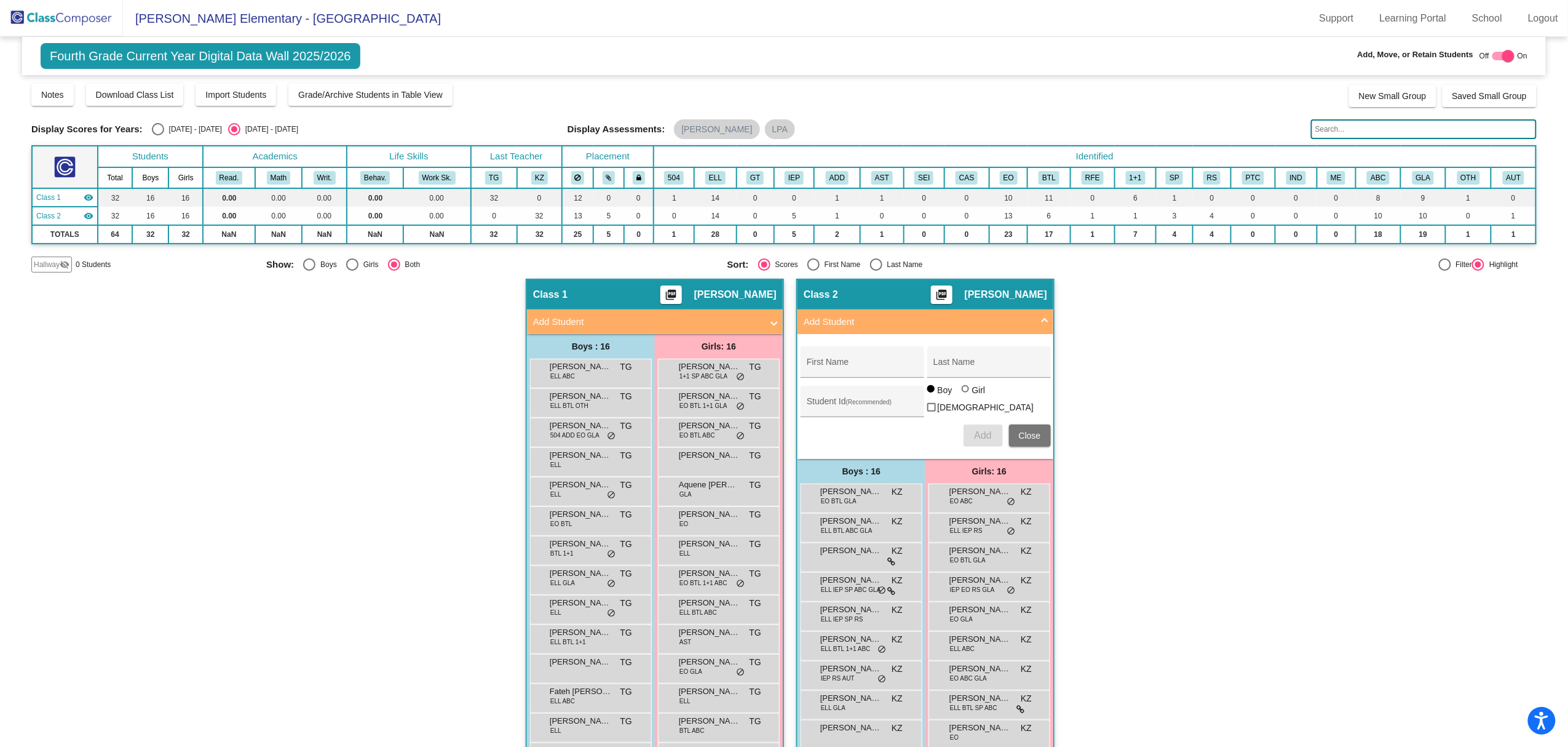
drag, startPoint x: 835, startPoint y: 362, endPoint x: 832, endPoint y: 368, distance: 6.7
click at [832, 368] on input "First Name" at bounding box center [862, 367] width 110 height 10
type input "[PERSON_NAME]"
type input "Motoya"
type input "1051788"
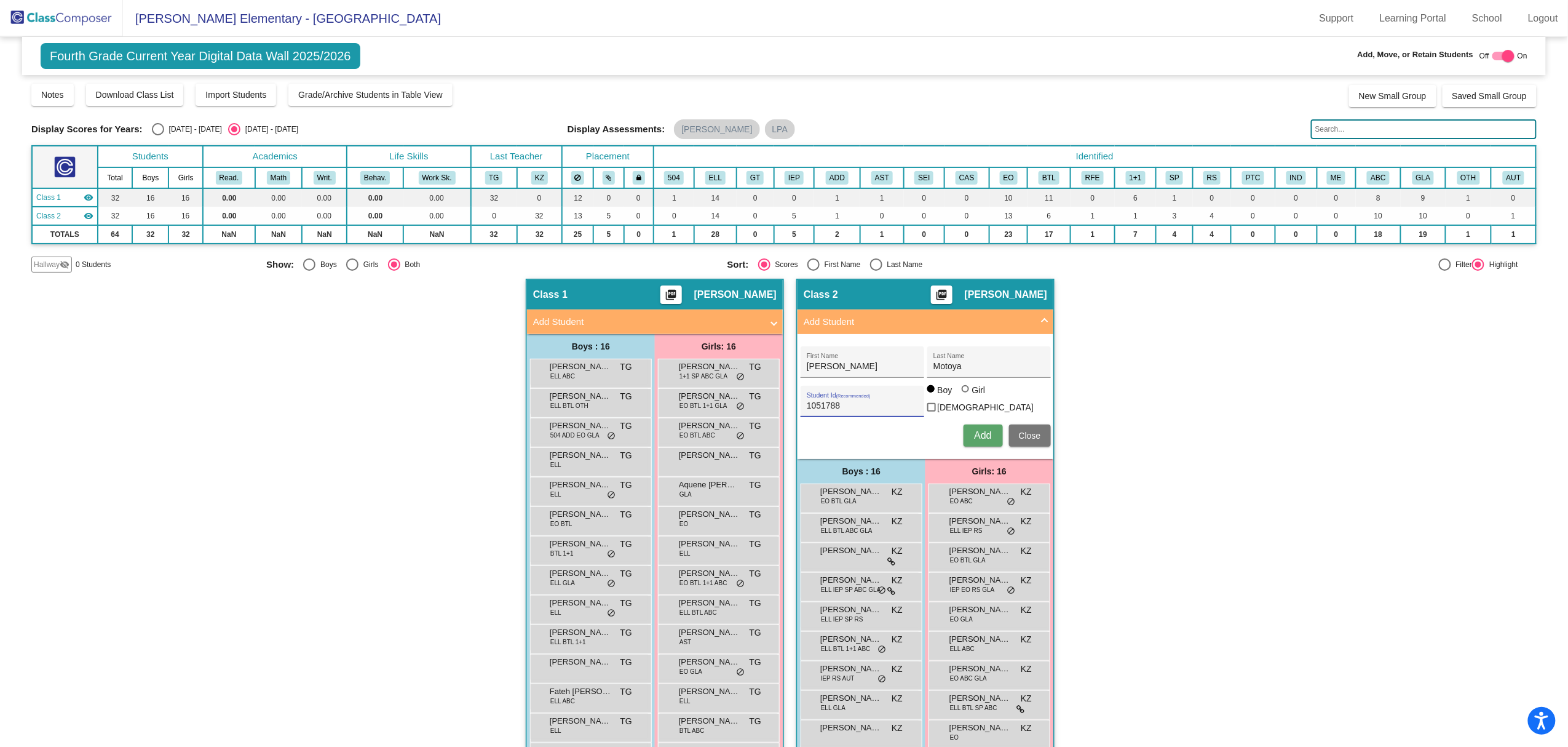
click at [977, 430] on span "Add" at bounding box center [983, 435] width 17 height 11
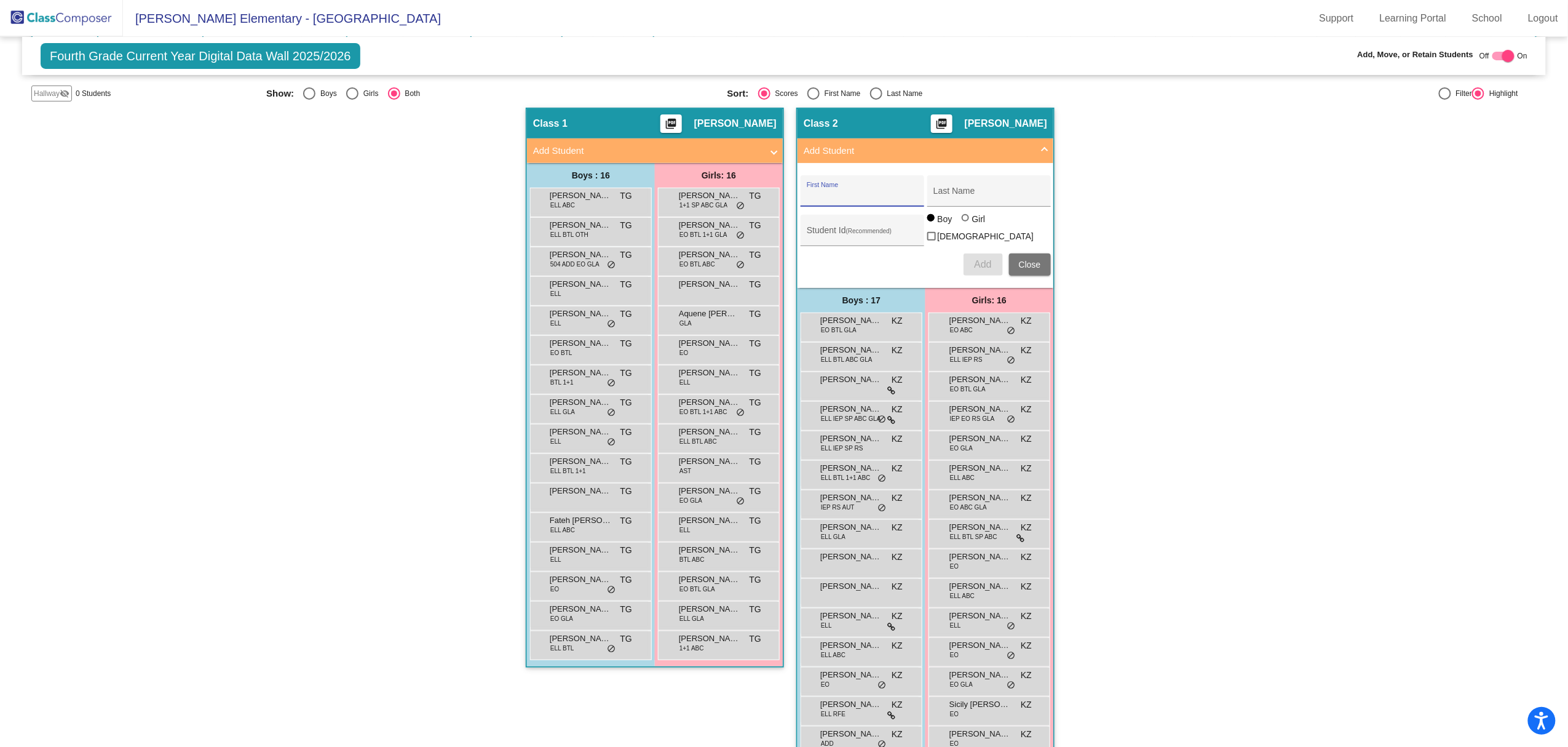
scroll to position [89, 0]
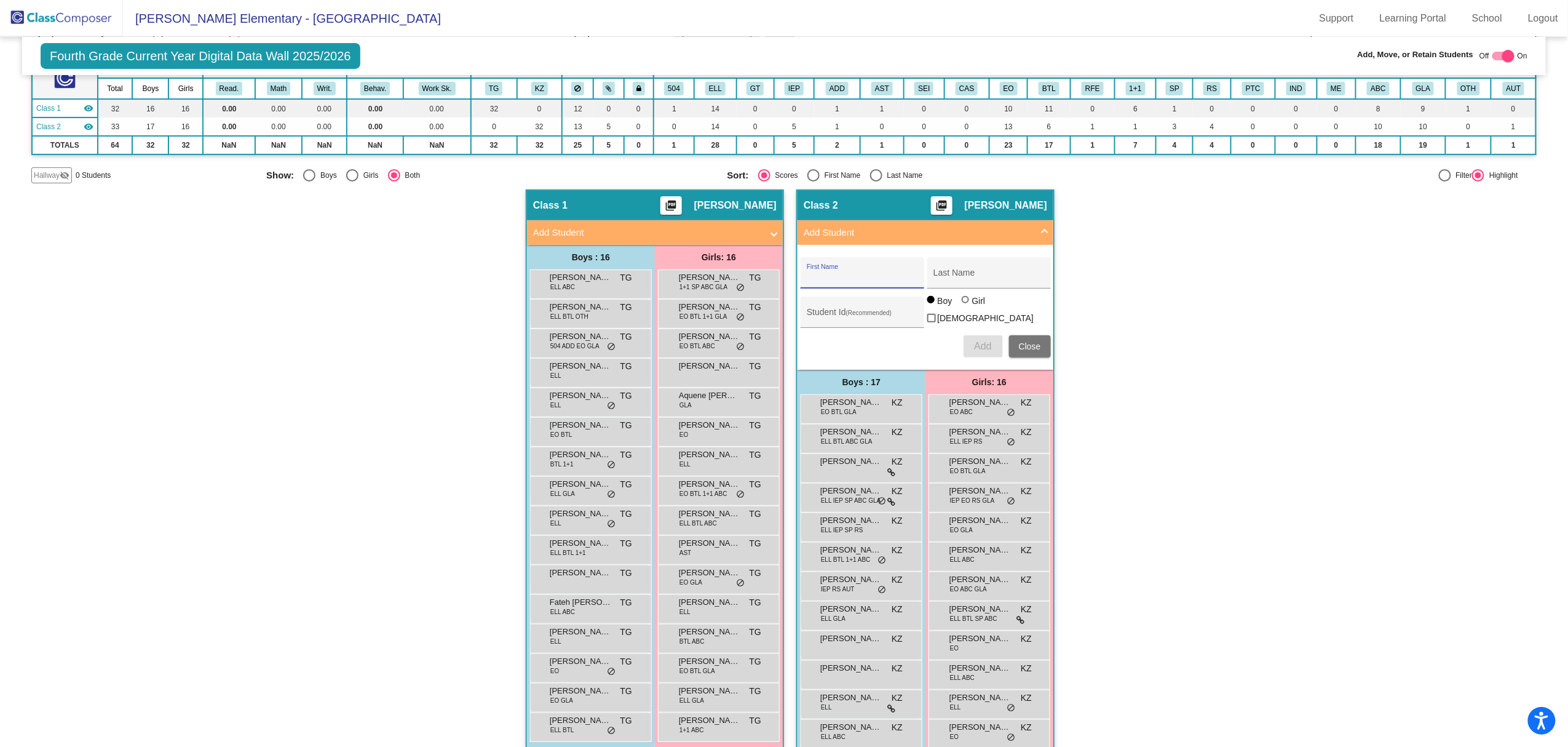
click at [20, 12] on img at bounding box center [61, 18] width 123 height 36
